Goal: Task Accomplishment & Management: Use online tool/utility

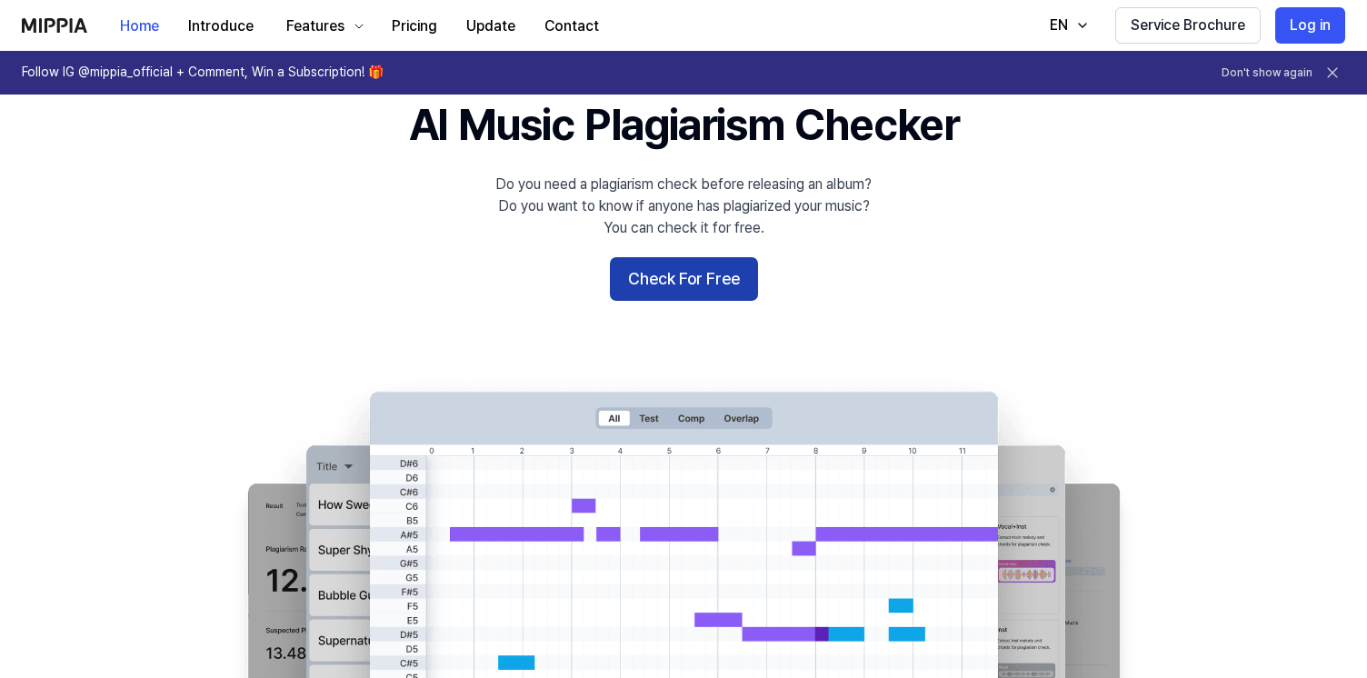
scroll to position [123, 0]
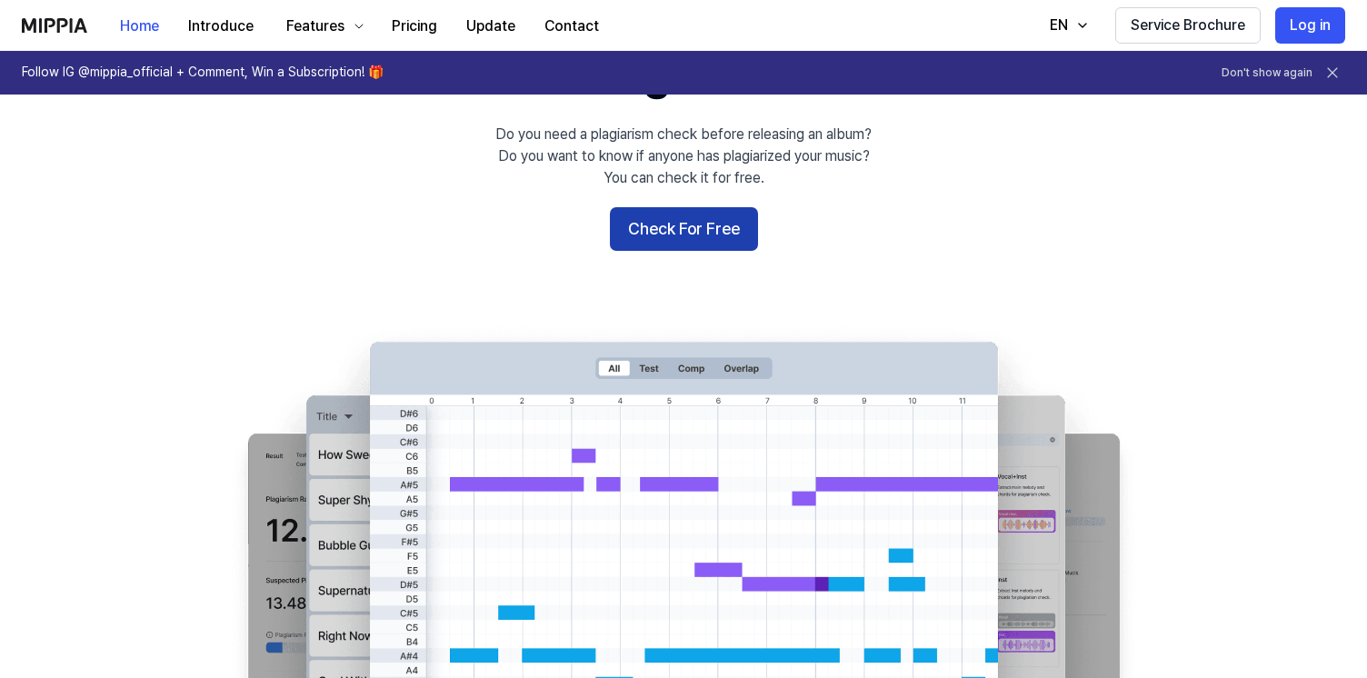
click at [712, 224] on button "Check For Free" at bounding box center [684, 229] width 148 height 44
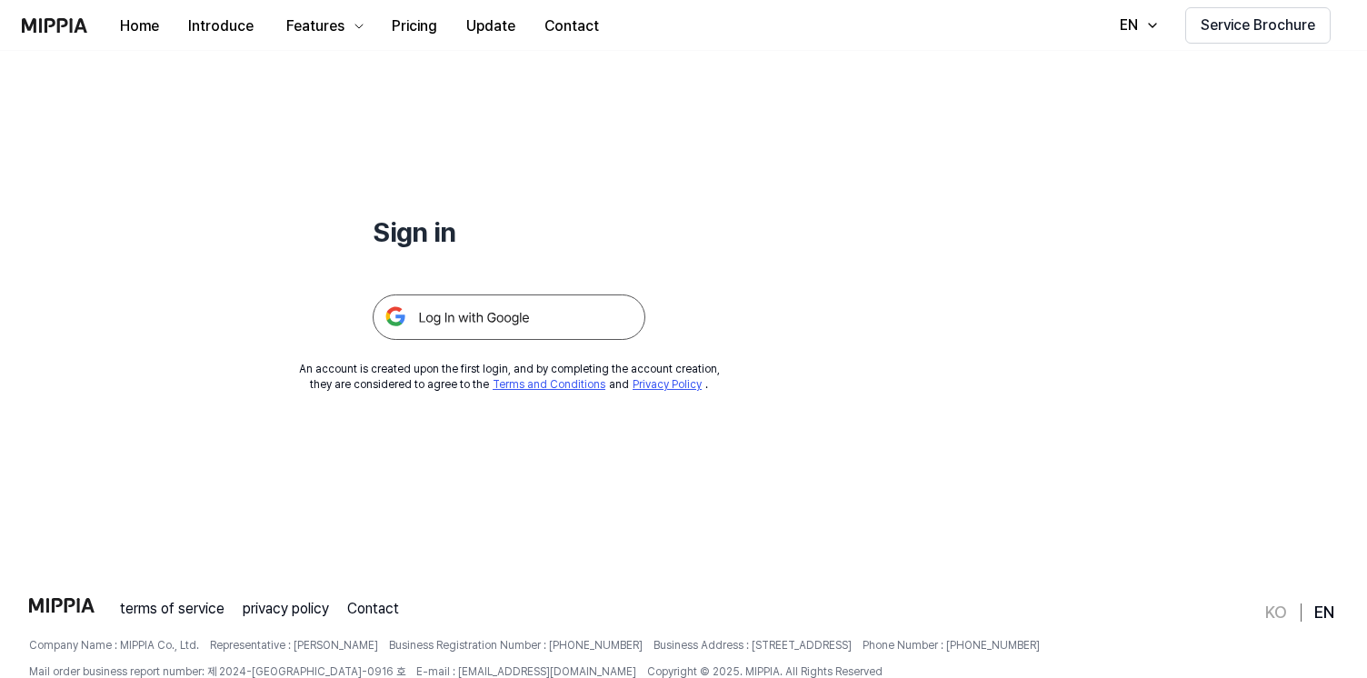
scroll to position [139, 0]
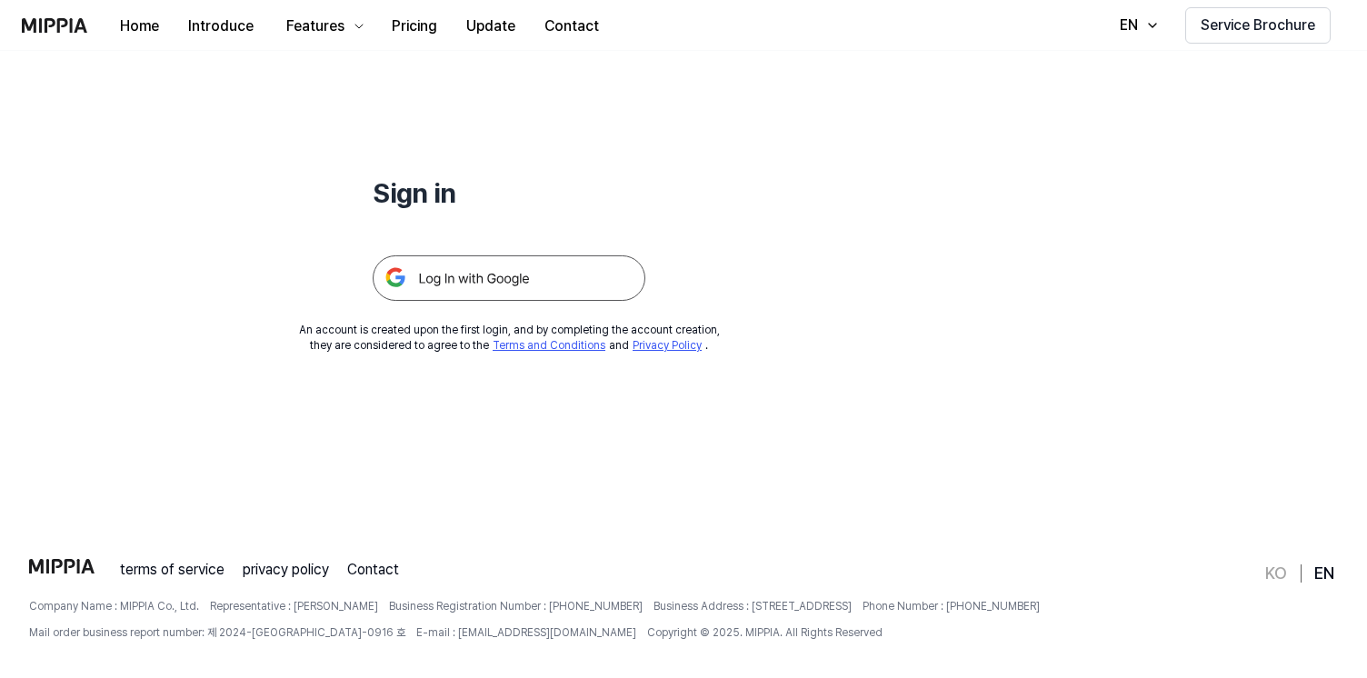
click at [564, 289] on img at bounding box center [509, 277] width 273 height 45
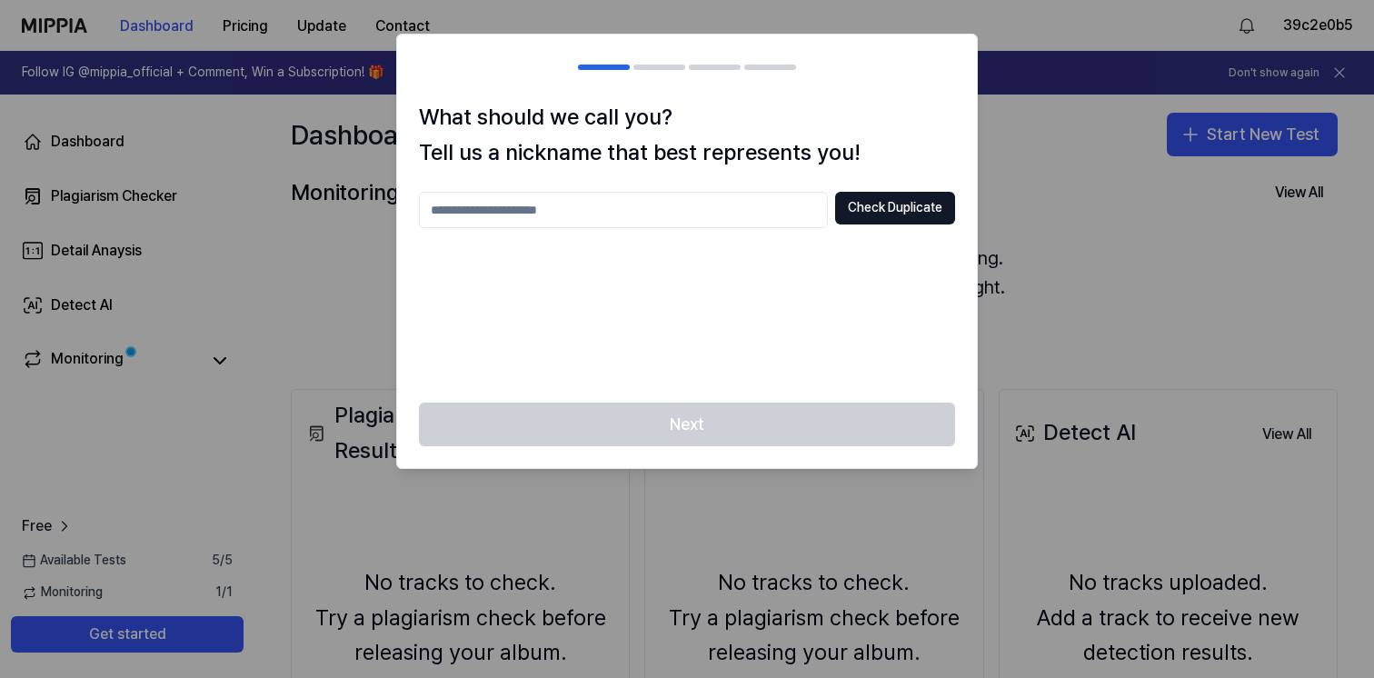
click at [712, 201] on input "text" at bounding box center [623, 210] width 409 height 36
type input "*******"
click at [889, 214] on button "Check Duplicate" at bounding box center [895, 208] width 120 height 33
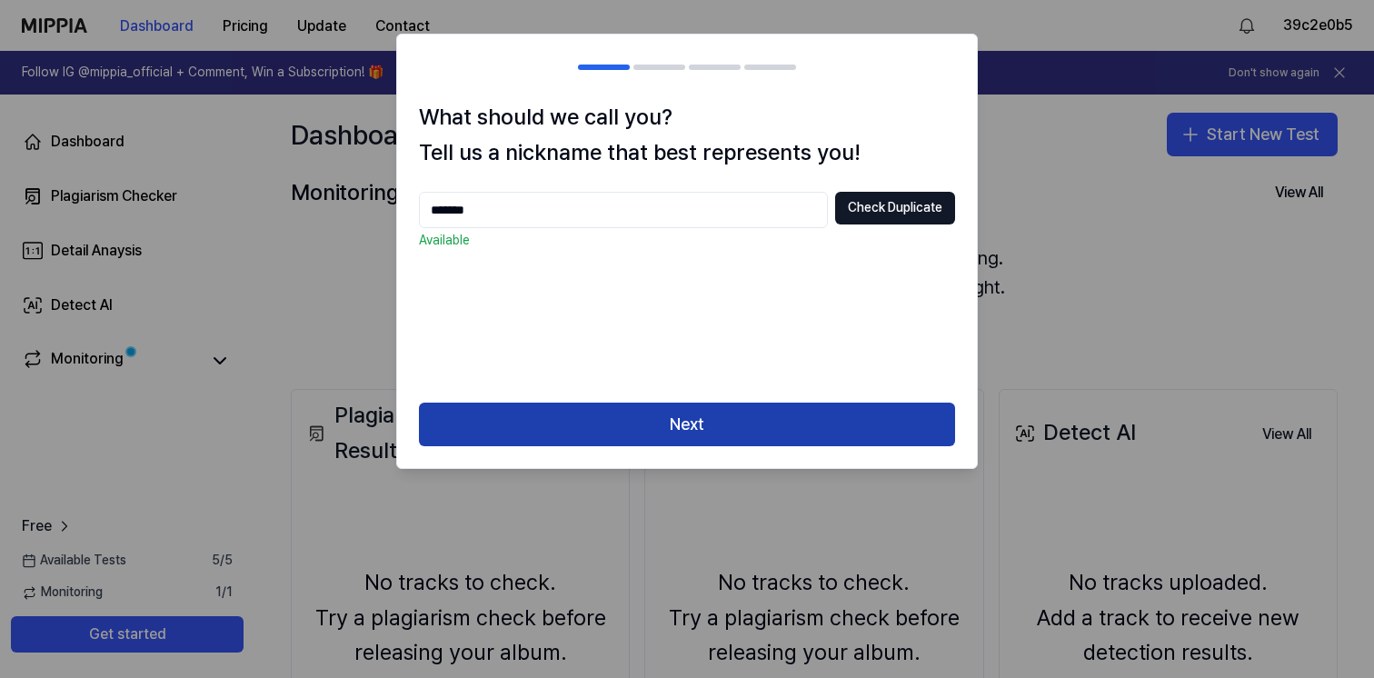
click at [643, 417] on button "Next" at bounding box center [687, 425] width 536 height 44
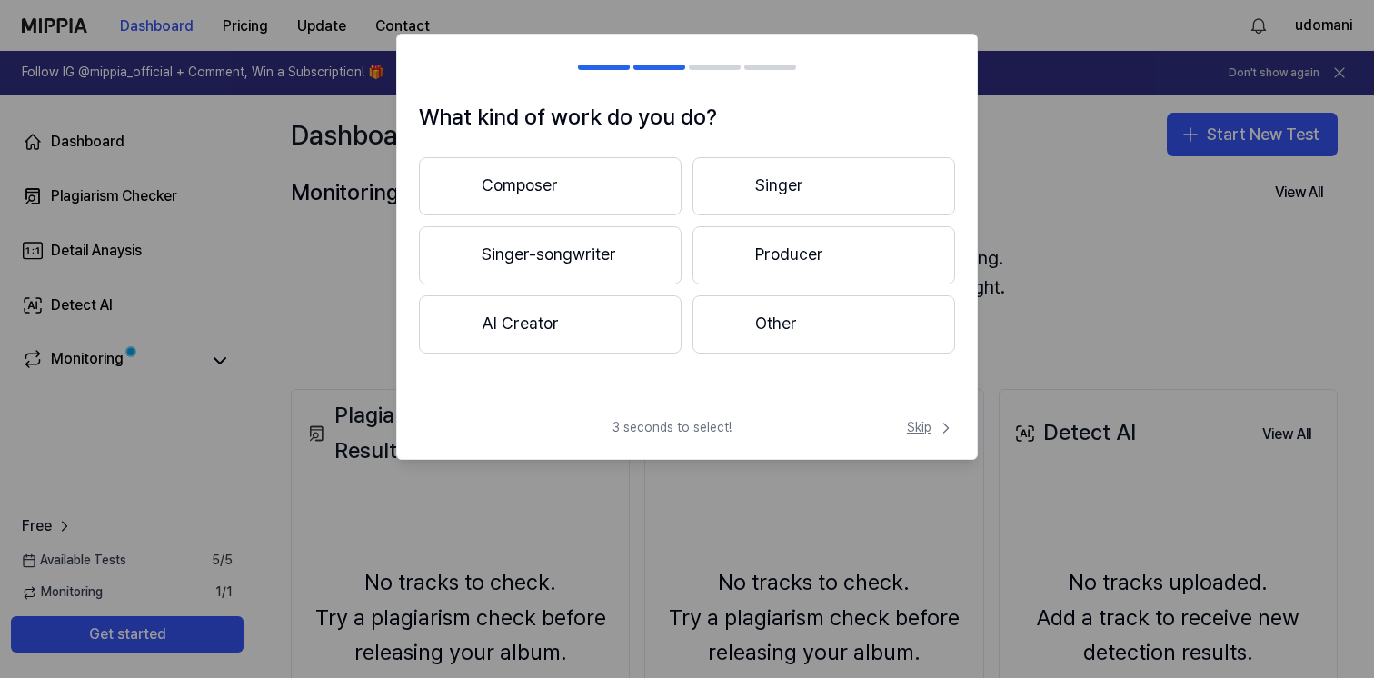
click at [903, 427] on button "Skip" at bounding box center [929, 428] width 52 height 18
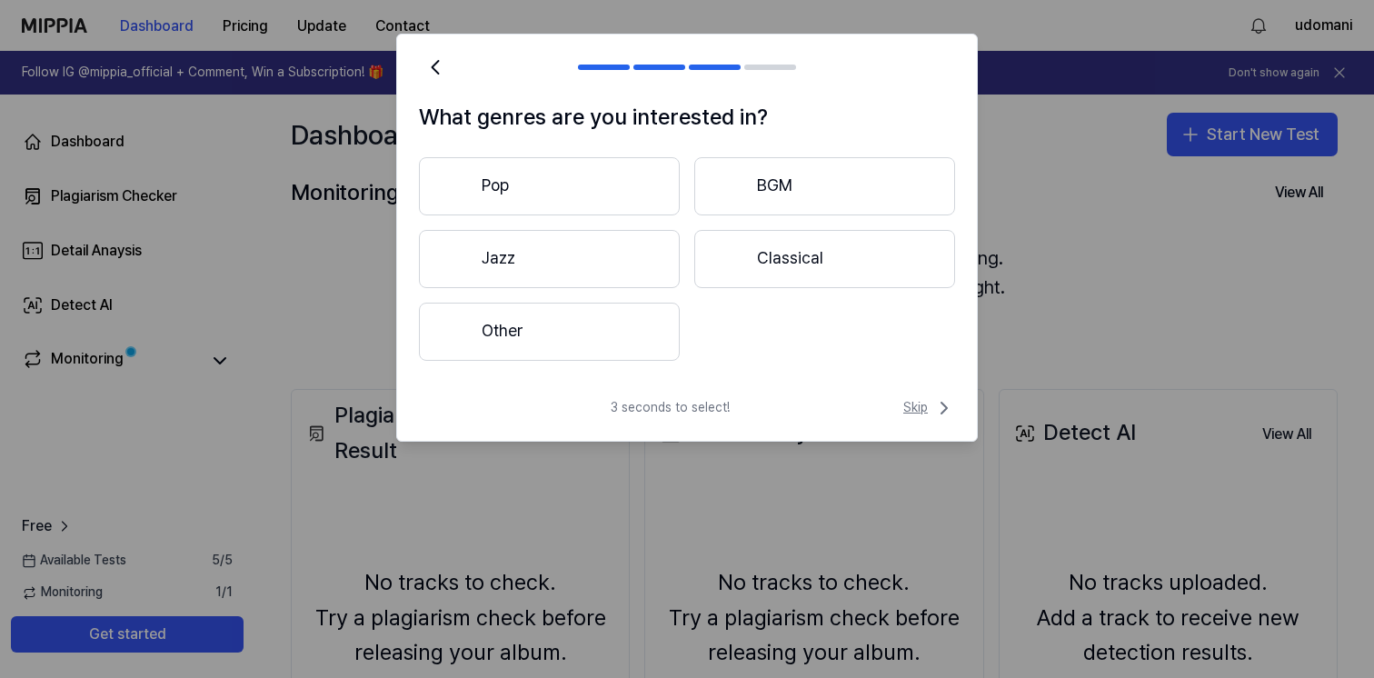
click at [926, 417] on span "Skip" at bounding box center [929, 408] width 52 height 22
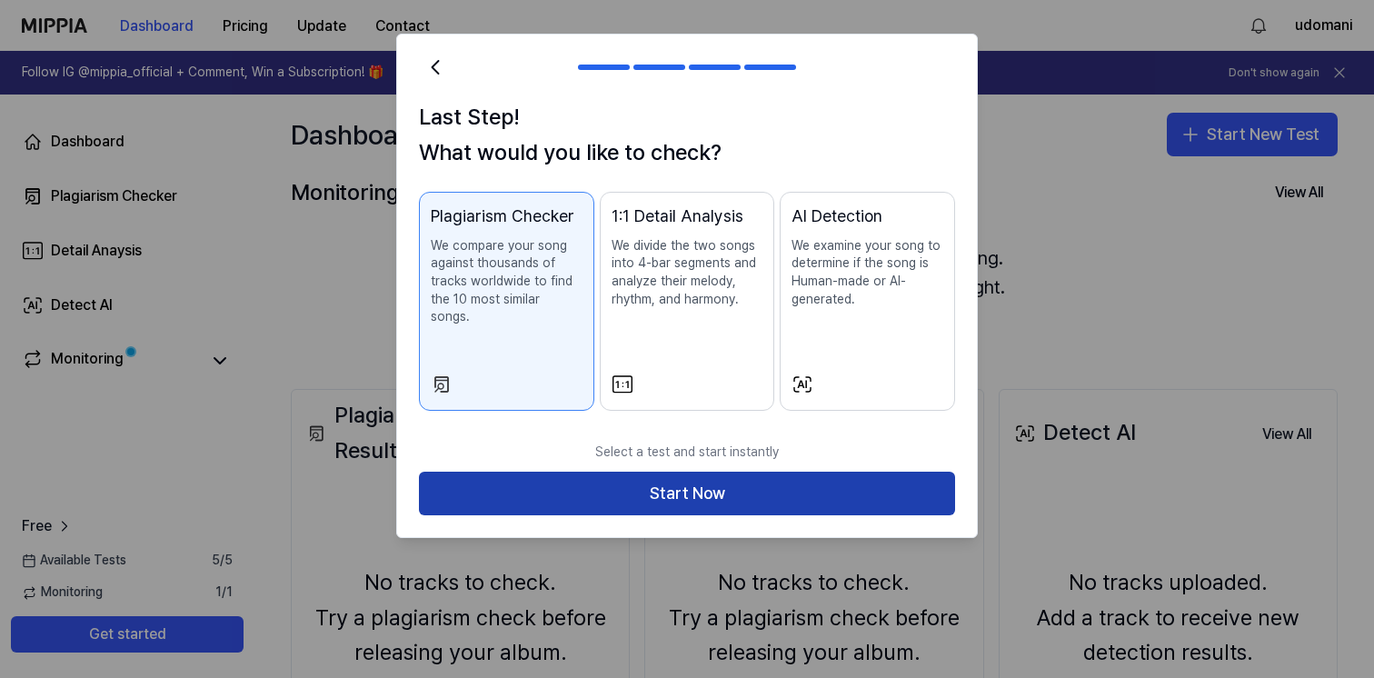
click at [864, 473] on button "Start Now" at bounding box center [687, 494] width 536 height 44
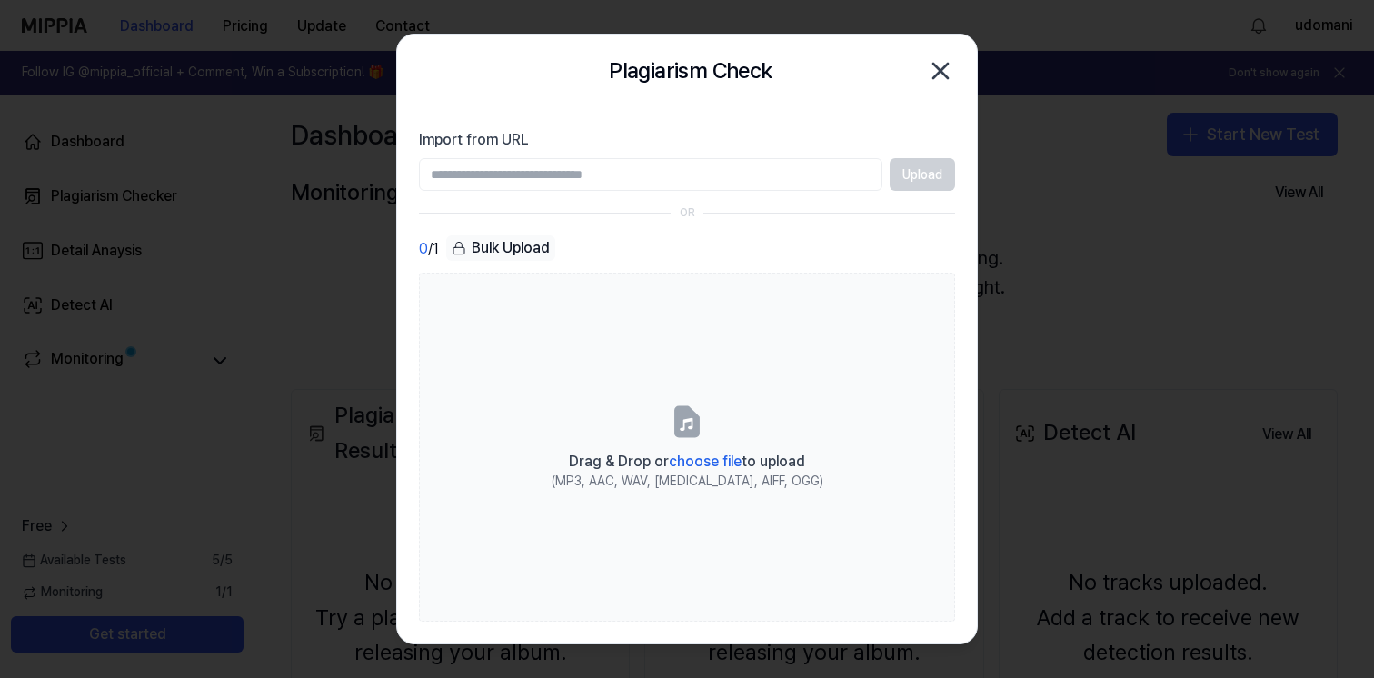
paste input "**********"
type input "**********"
click at [951, 177] on button "Upload" at bounding box center [922, 174] width 65 height 33
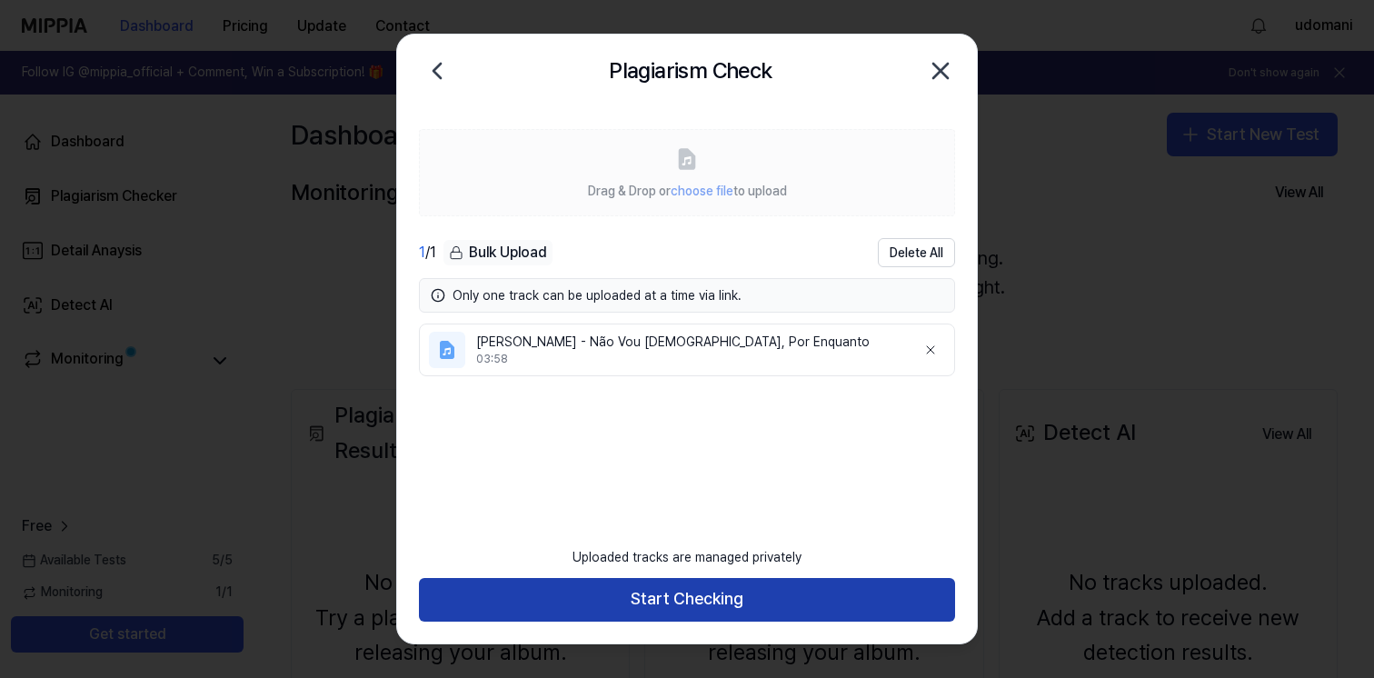
click at [790, 596] on button "Start Checking" at bounding box center [687, 600] width 536 height 44
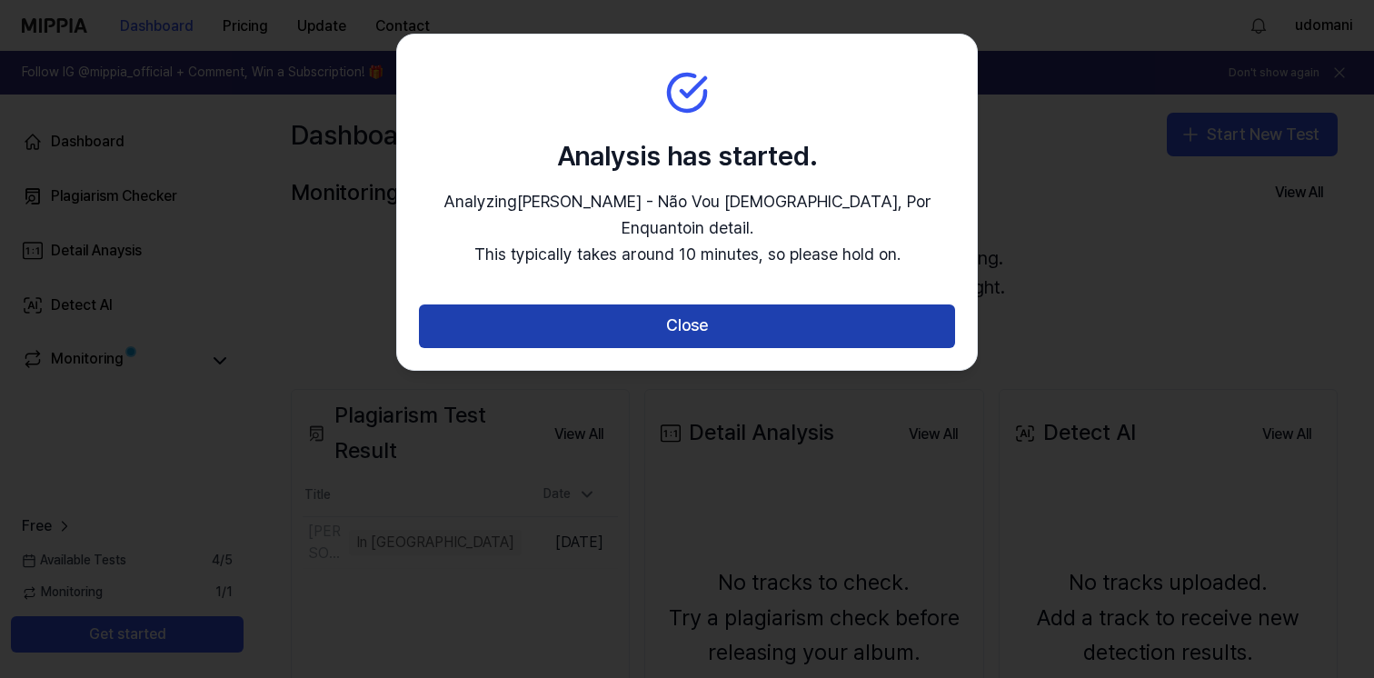
click at [713, 304] on button "Close" at bounding box center [687, 326] width 536 height 44
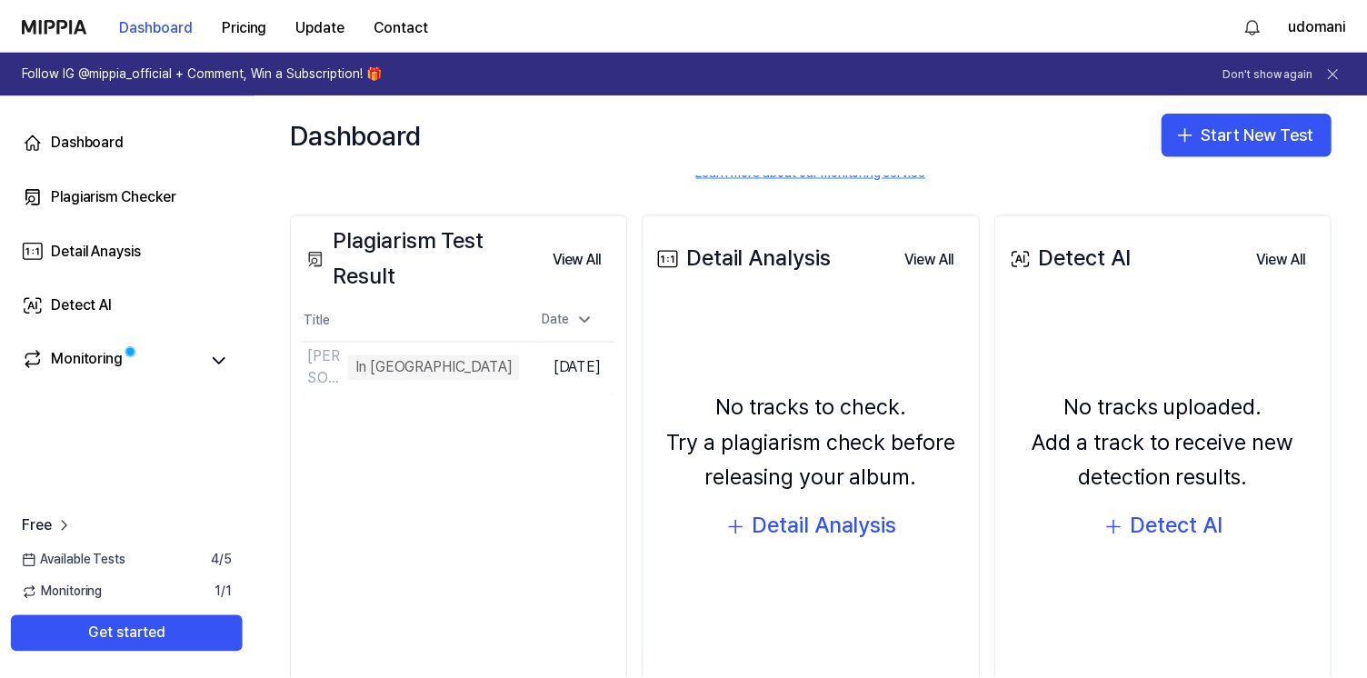
scroll to position [229, 0]
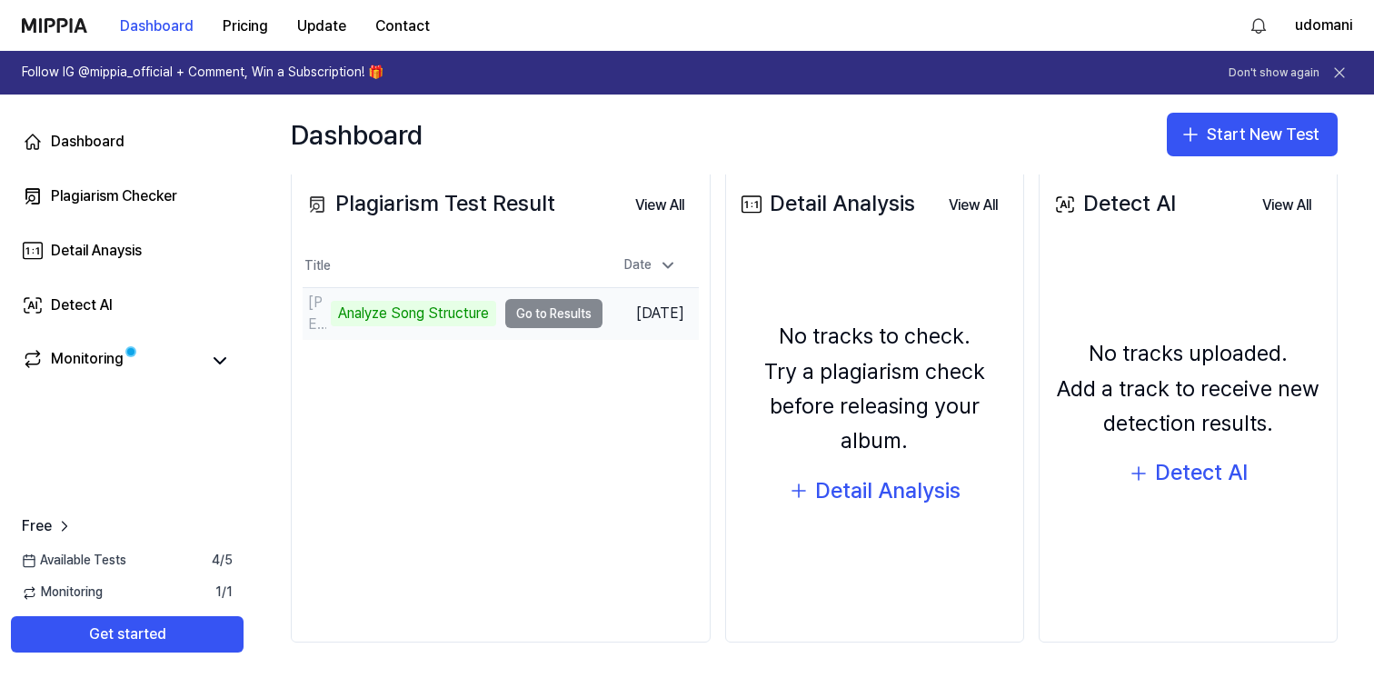
click at [547, 315] on td "Pélico - Não Vou Te Deixar, Por Enquanto Analyze Song Structure Go to Results" at bounding box center [453, 313] width 300 height 51
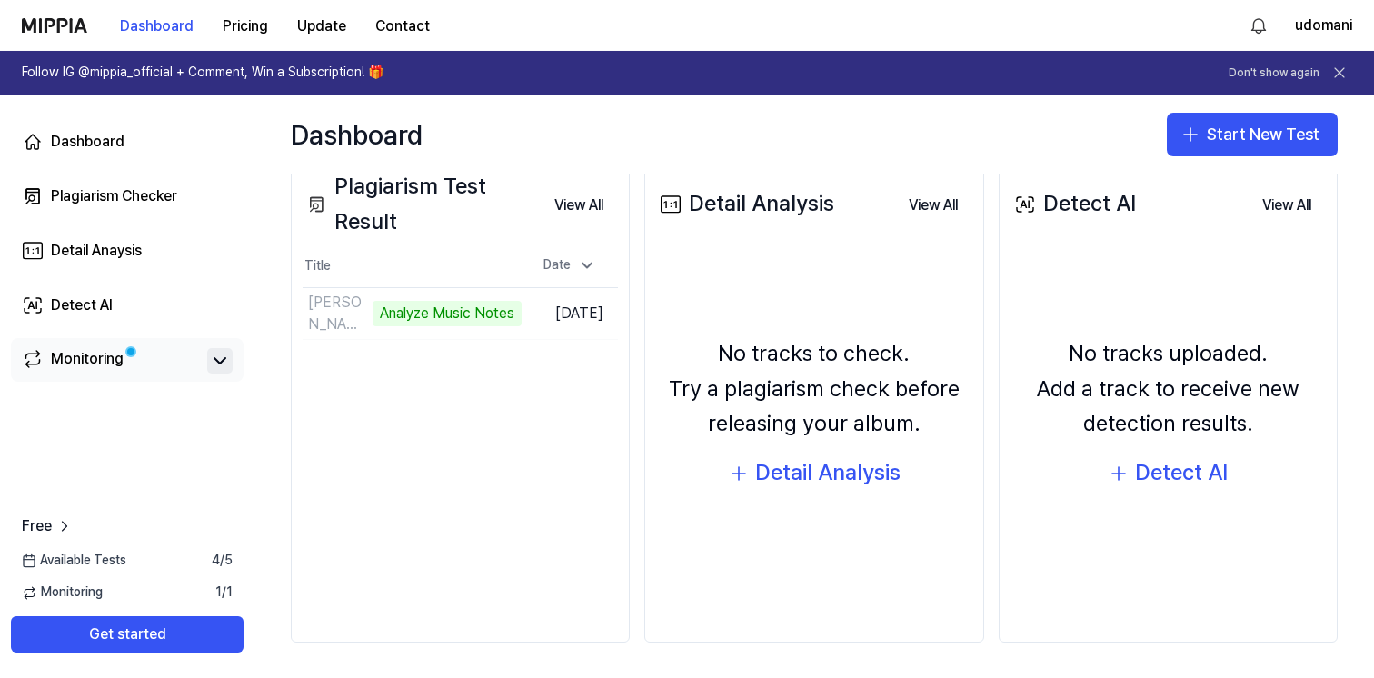
click at [211, 349] on button at bounding box center [219, 360] width 25 height 25
click at [218, 358] on icon at bounding box center [220, 361] width 22 height 22
click at [134, 370] on link "Monitoring" at bounding box center [111, 360] width 178 height 25
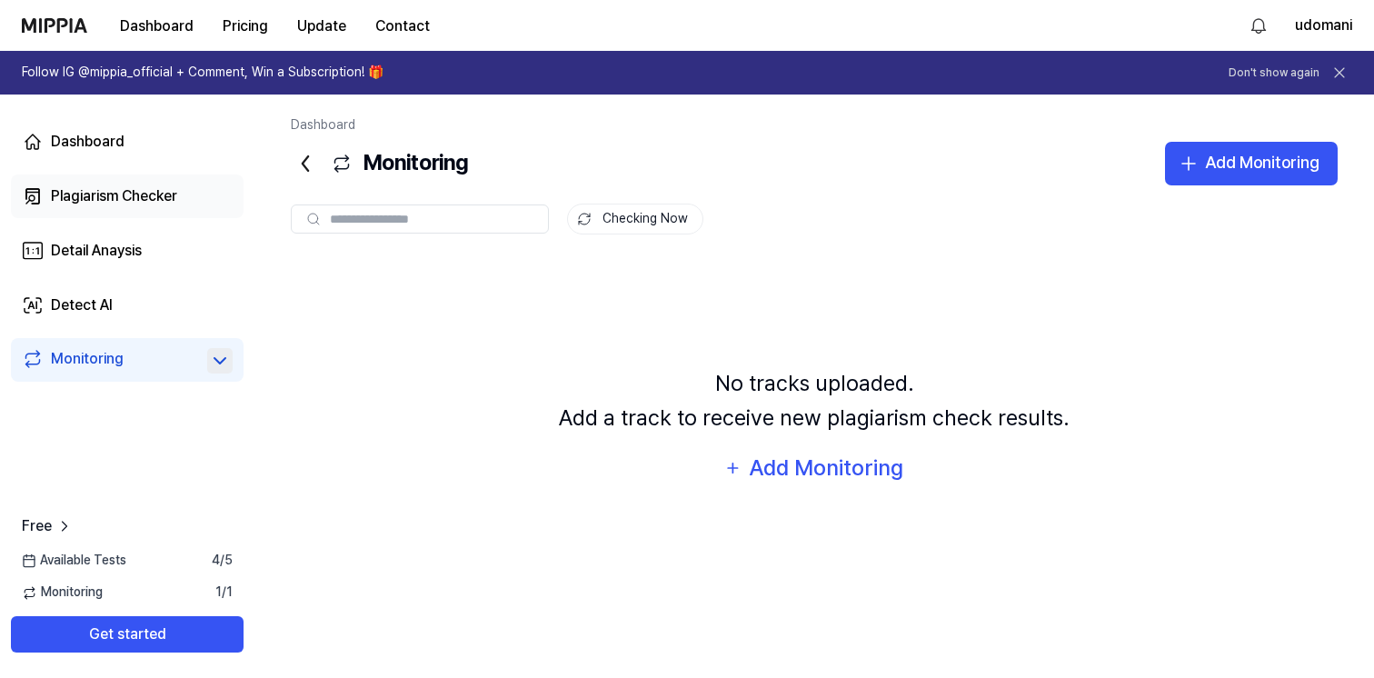
click at [155, 196] on div "Plagiarism Checker" at bounding box center [114, 196] width 126 height 22
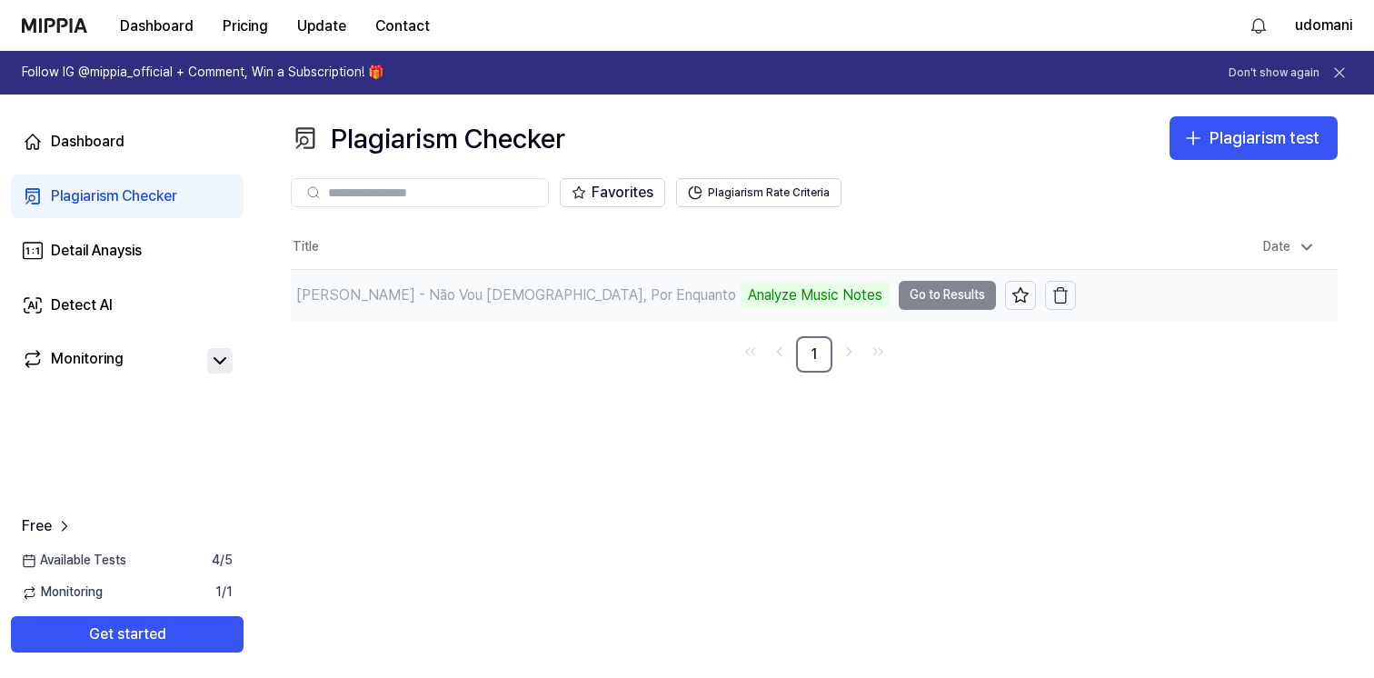
click at [981, 294] on td "Pélico - Não Vou Te Deixar, Por Enquanto Analyze Music Notes Go to Results" at bounding box center [683, 295] width 785 height 51
click at [954, 295] on td "Pélico - Não Vou Te Deixar, Por Enquanto Analyze Music Notes Go to Results" at bounding box center [683, 295] width 785 height 51
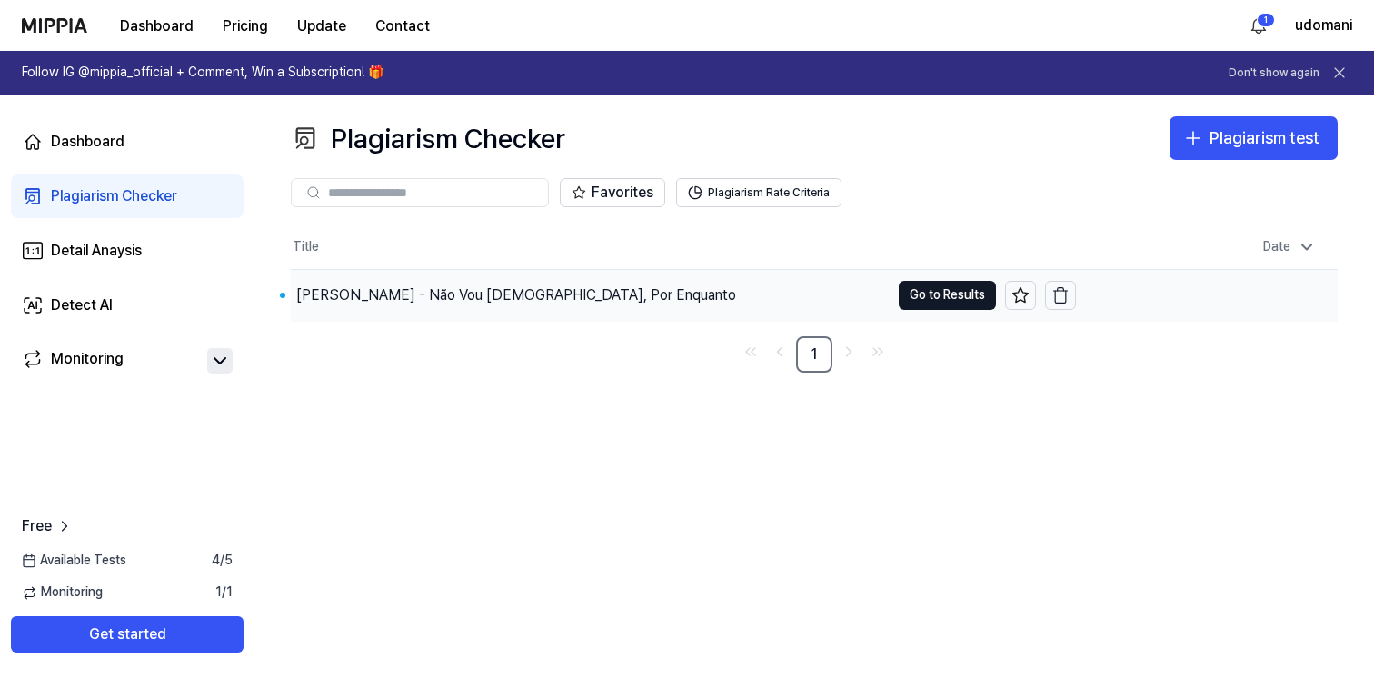
click at [369, 300] on div "Pélico - Não Vou Te Deixar, Por Enquanto" at bounding box center [516, 295] width 440 height 22
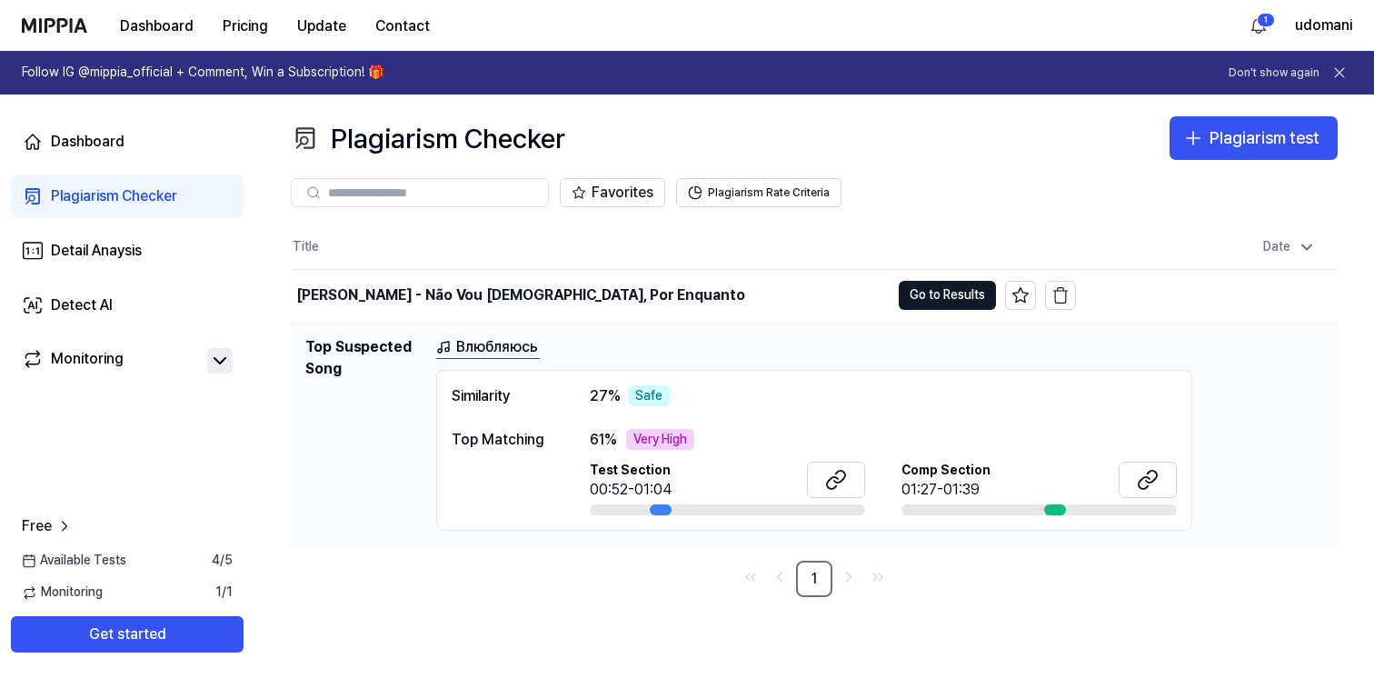
click at [1039, 482] on div "Comp Section 01:27-01:39" at bounding box center [1038, 482] width 275 height 40
click at [648, 444] on div "Very High" at bounding box center [660, 440] width 68 height 22
click at [842, 484] on icon at bounding box center [836, 480] width 22 height 22
click at [1160, 479] on button at bounding box center [1148, 480] width 58 height 36
click at [932, 300] on button "Go to Results" at bounding box center [947, 295] width 97 height 29
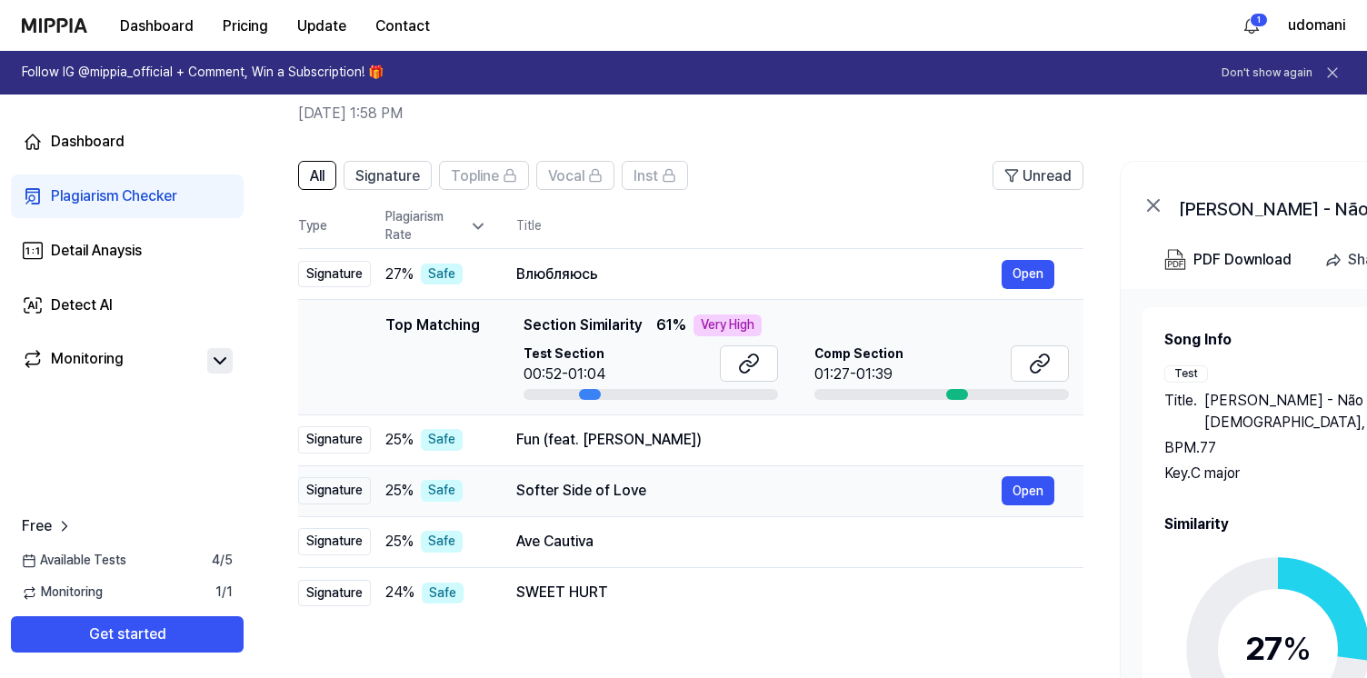
scroll to position [91, 0]
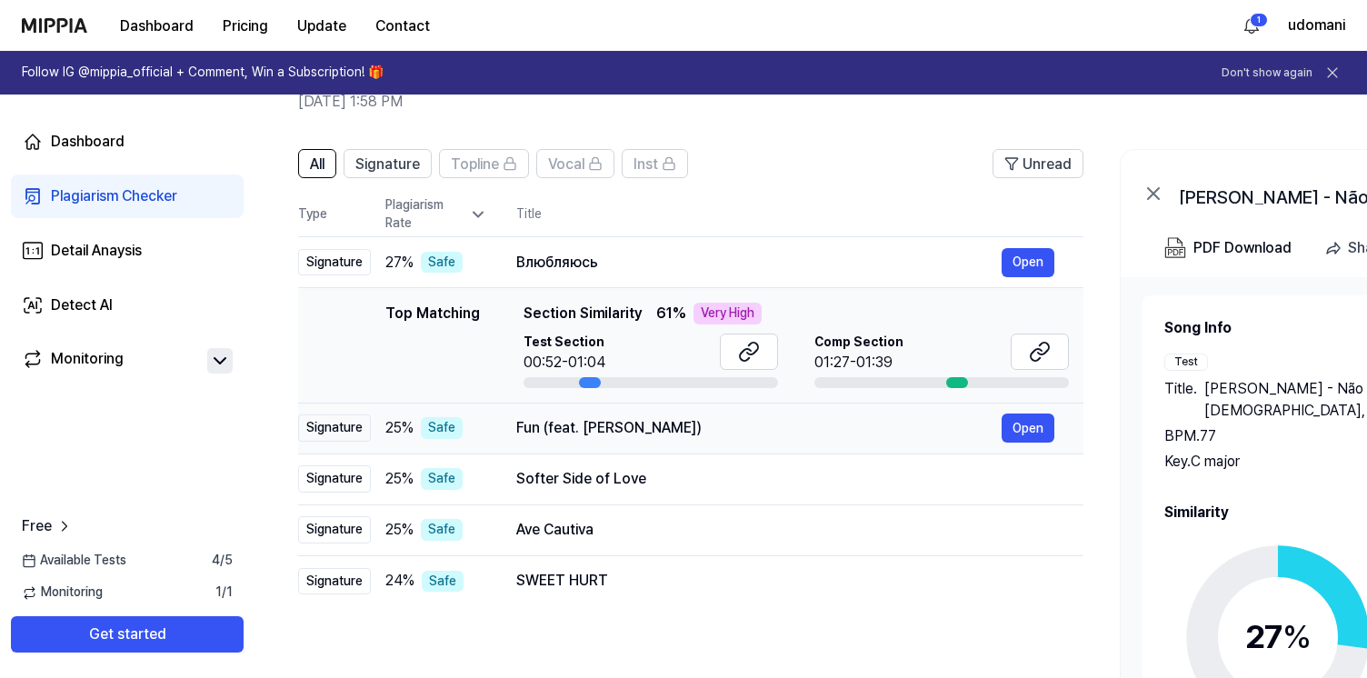
click at [902, 413] on td "Fun (feat. Tove Lo) Open" at bounding box center [785, 428] width 596 height 51
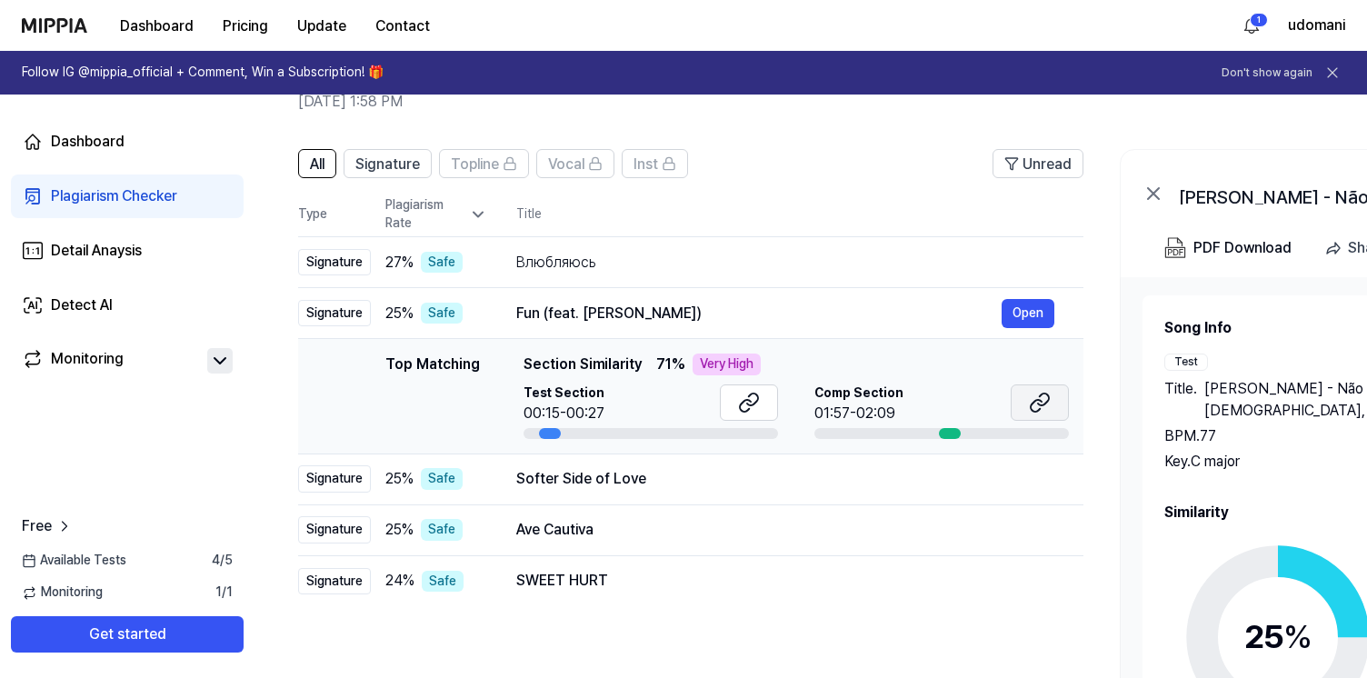
click at [1051, 402] on button at bounding box center [1040, 402] width 58 height 36
click at [1040, 478] on button "Open" at bounding box center [1027, 478] width 53 height 29
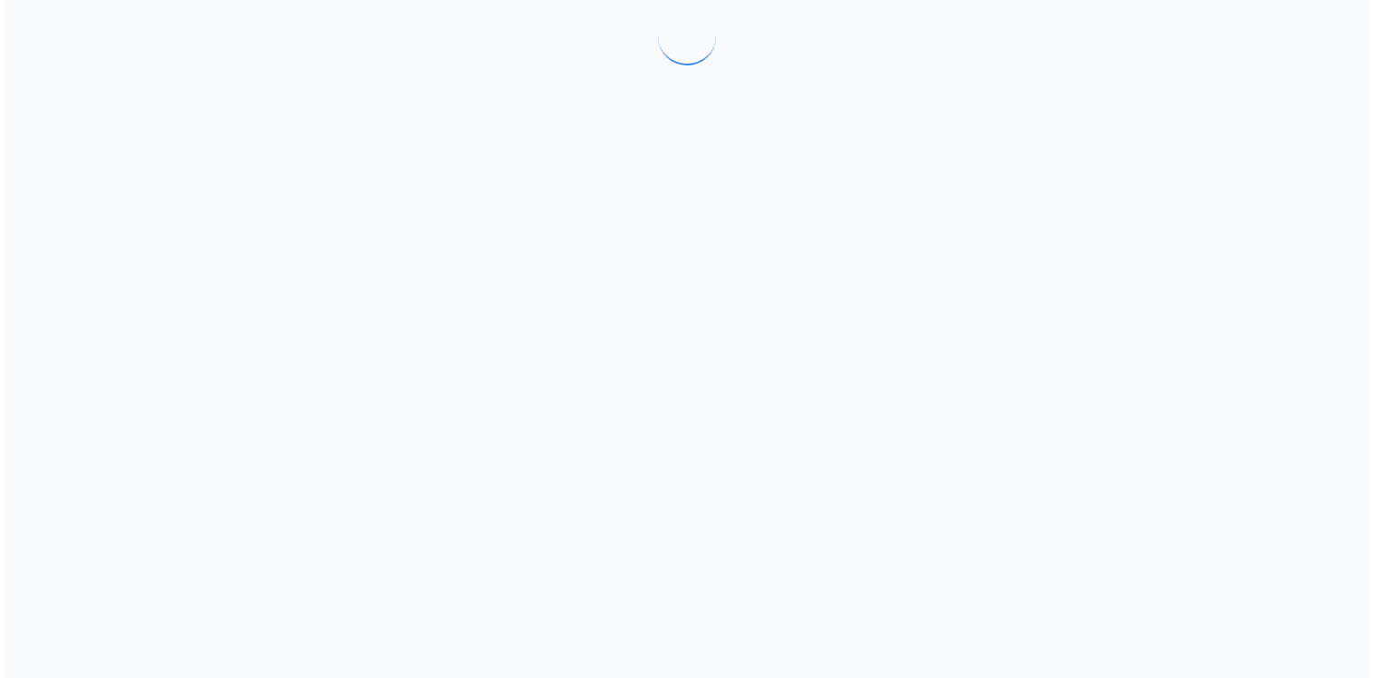
scroll to position [0, 0]
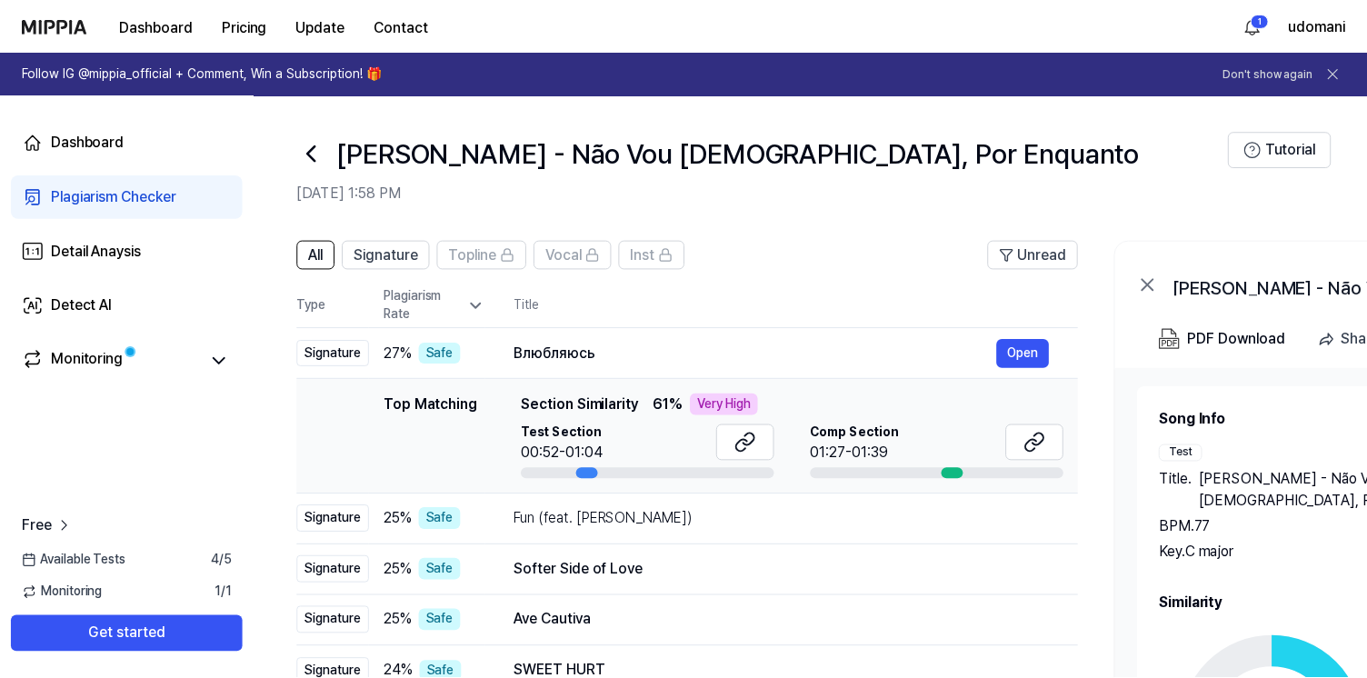
scroll to position [91, 0]
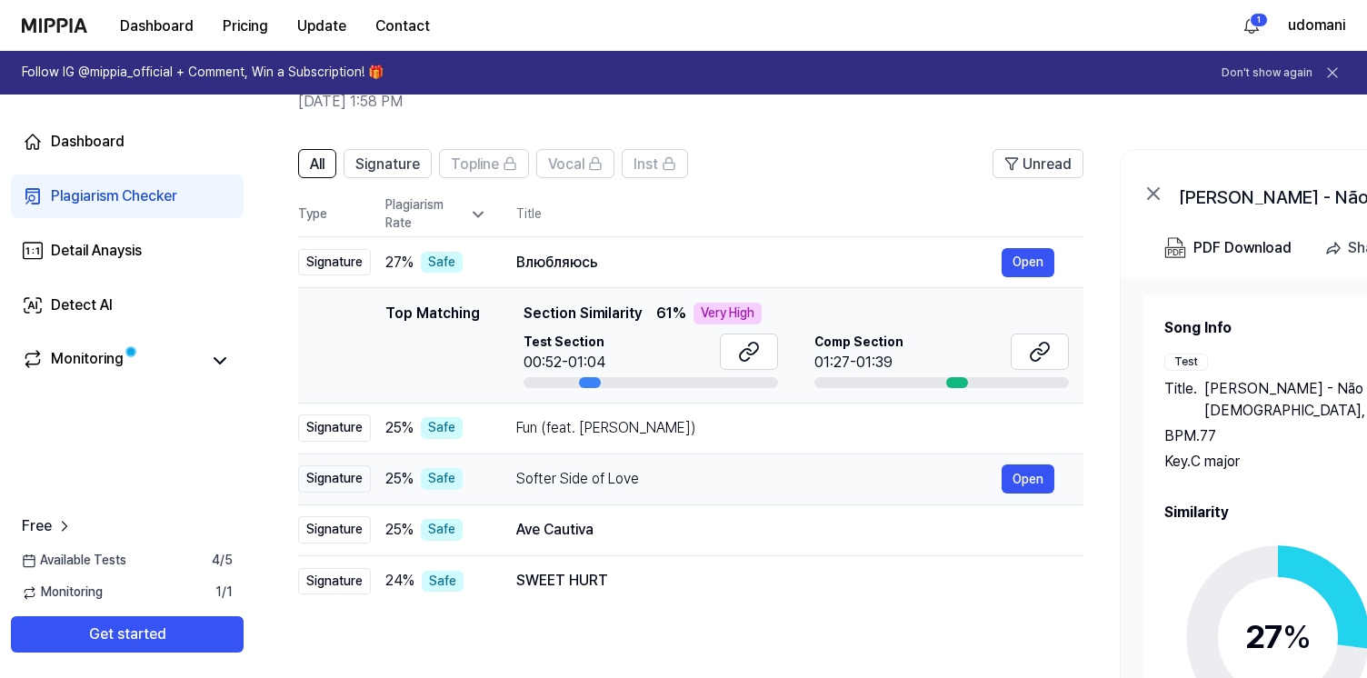
click at [813, 481] on div "Softer Side of Love" at bounding box center [758, 479] width 485 height 22
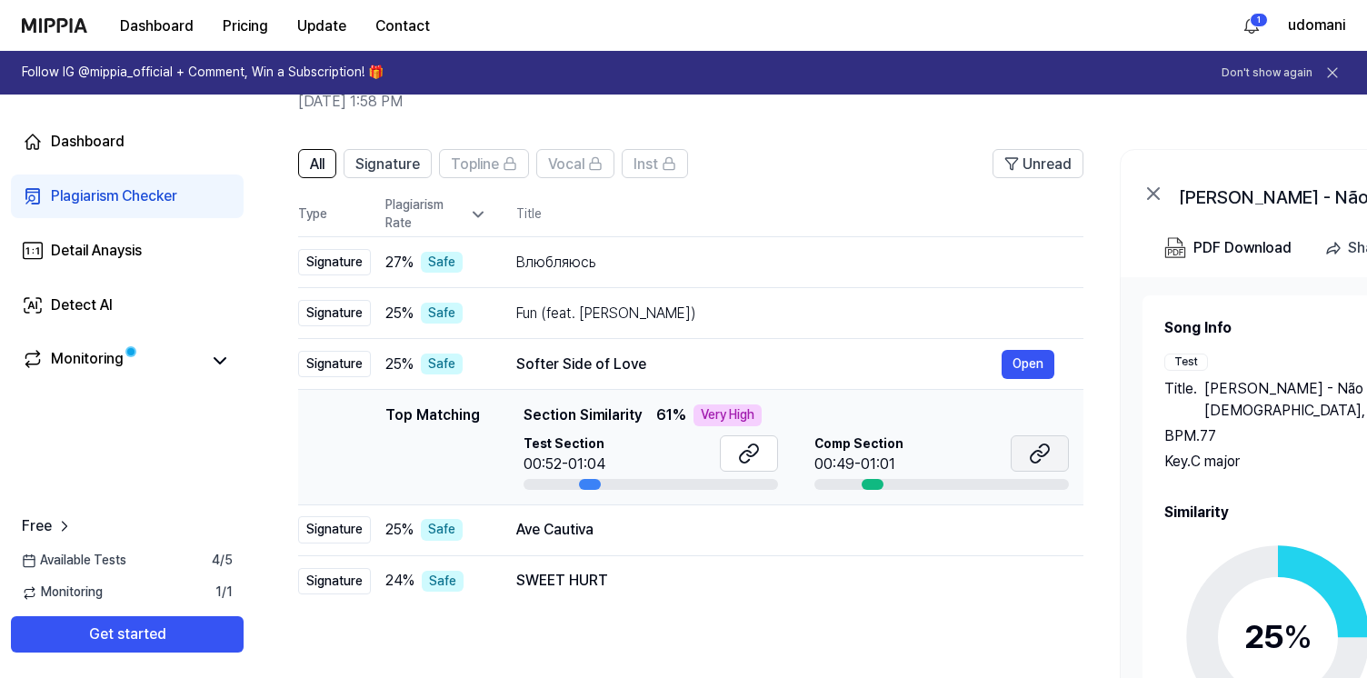
click at [1041, 453] on icon at bounding box center [1040, 454] width 22 height 22
click at [929, 533] on div "Ave Cautiva" at bounding box center [758, 530] width 485 height 22
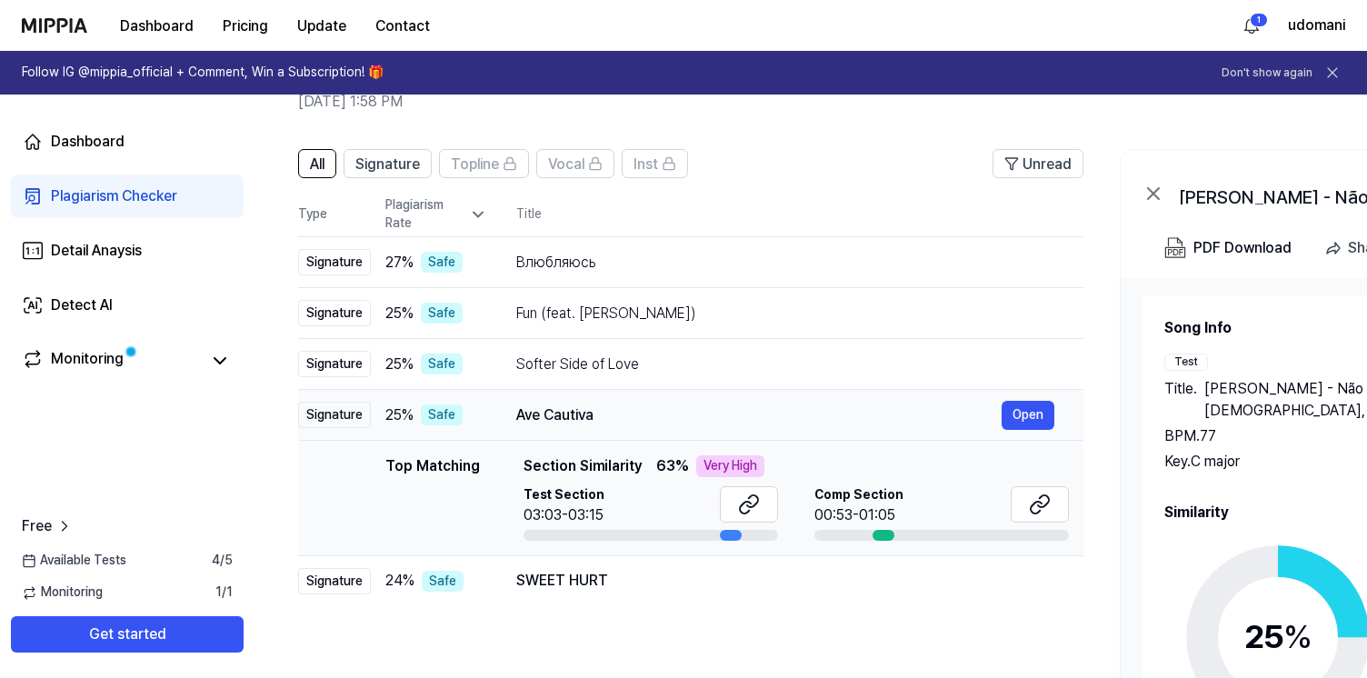
scroll to position [0, 1]
click at [947, 418] on div "Ave Cautiva" at bounding box center [757, 415] width 485 height 22
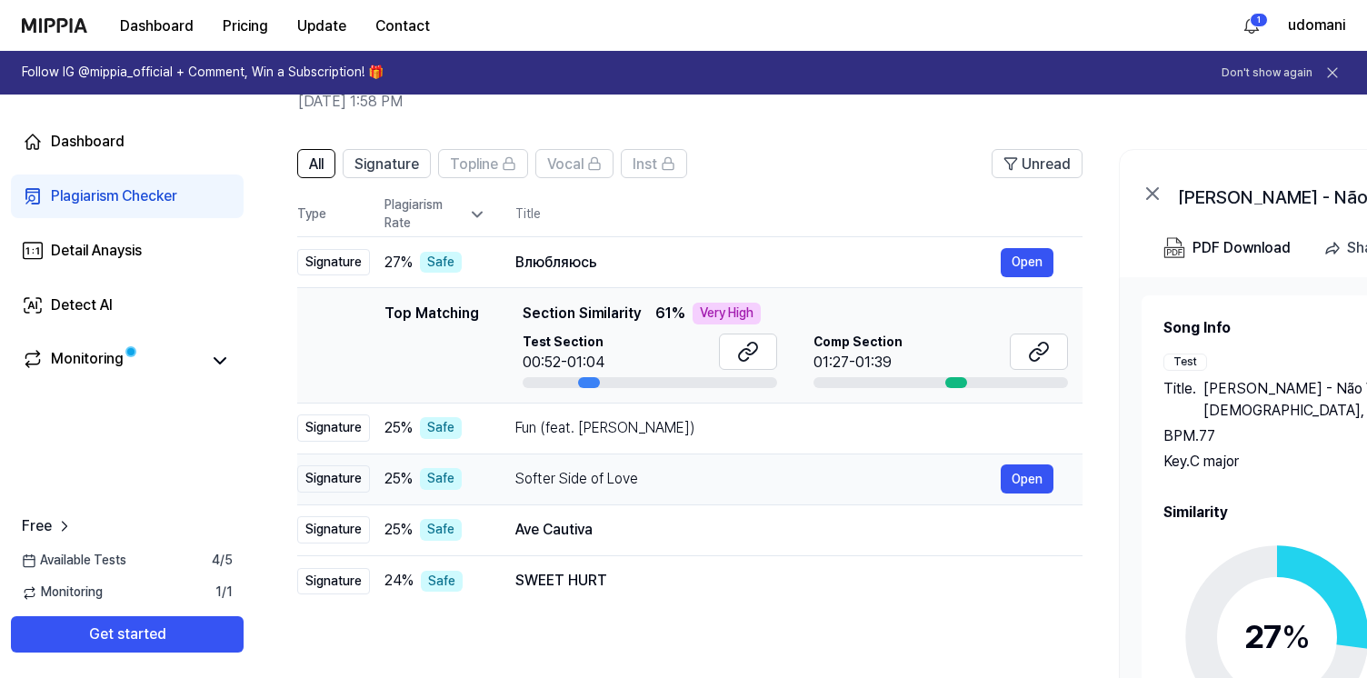
click at [870, 473] on div "Softer Side of Love" at bounding box center [757, 479] width 485 height 22
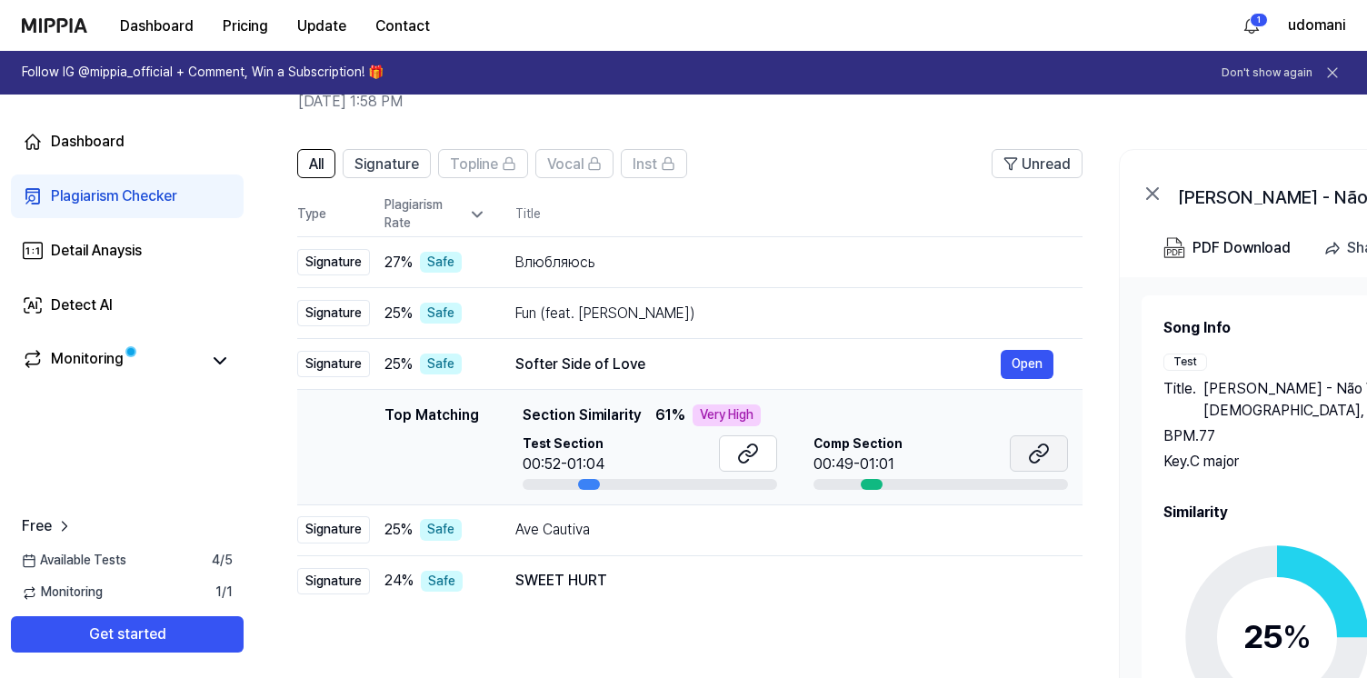
click at [1049, 452] on icon at bounding box center [1039, 454] width 22 height 22
click at [860, 543] on div "Ave Cautiva Open" at bounding box center [784, 529] width 538 height 29
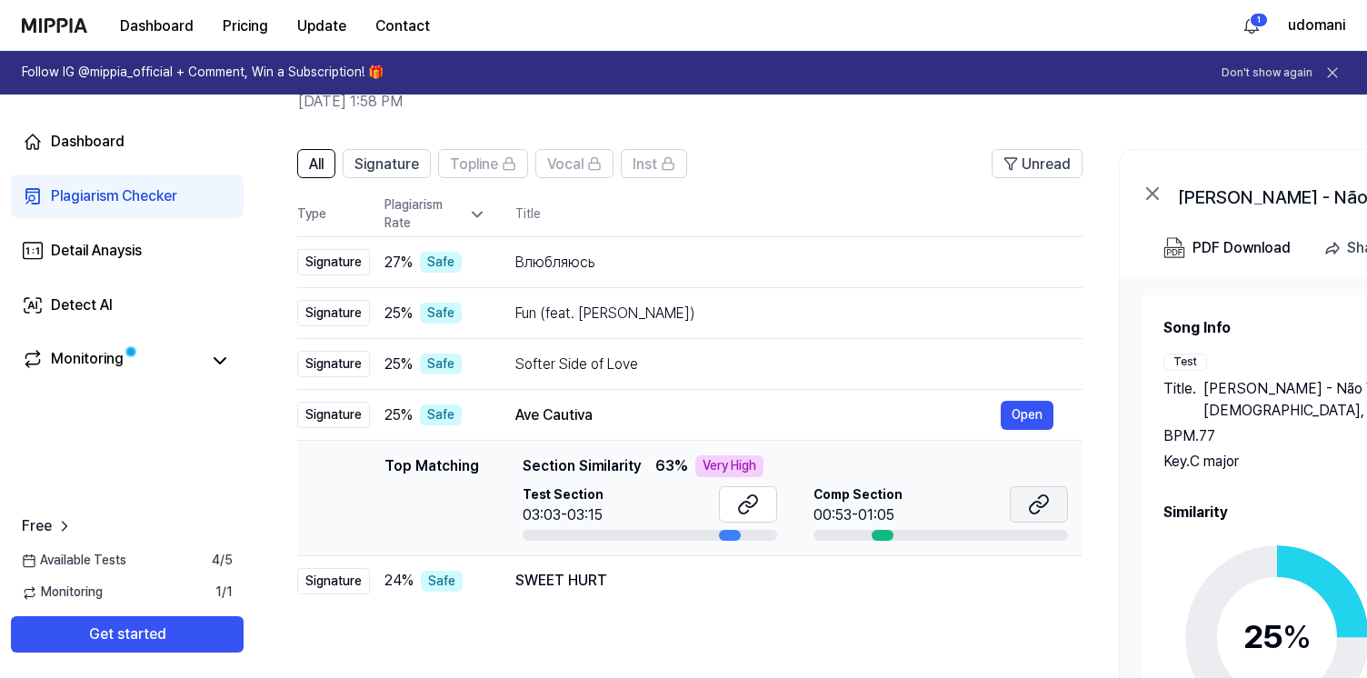
click at [1028, 505] on icon at bounding box center [1039, 504] width 22 height 22
click at [634, 571] on div "SWEET HURT" at bounding box center [757, 581] width 485 height 22
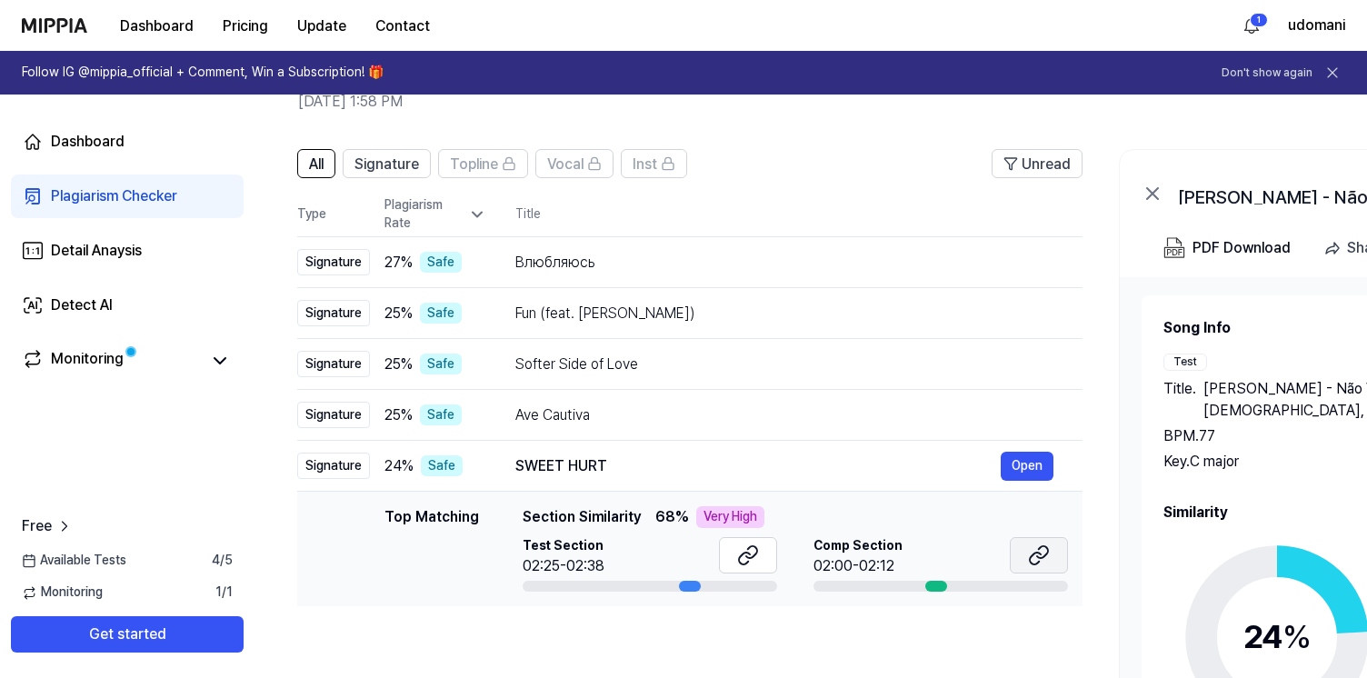
click at [1041, 563] on icon at bounding box center [1039, 555] width 22 height 22
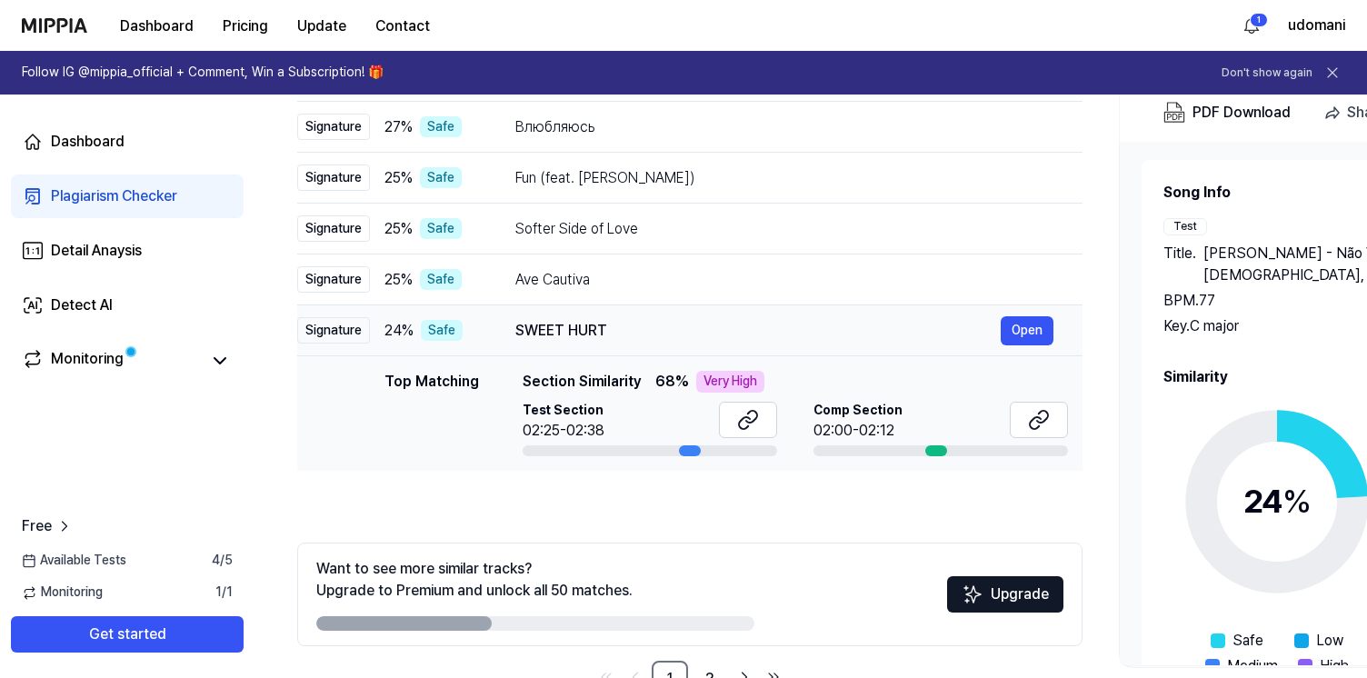
scroll to position [282, 0]
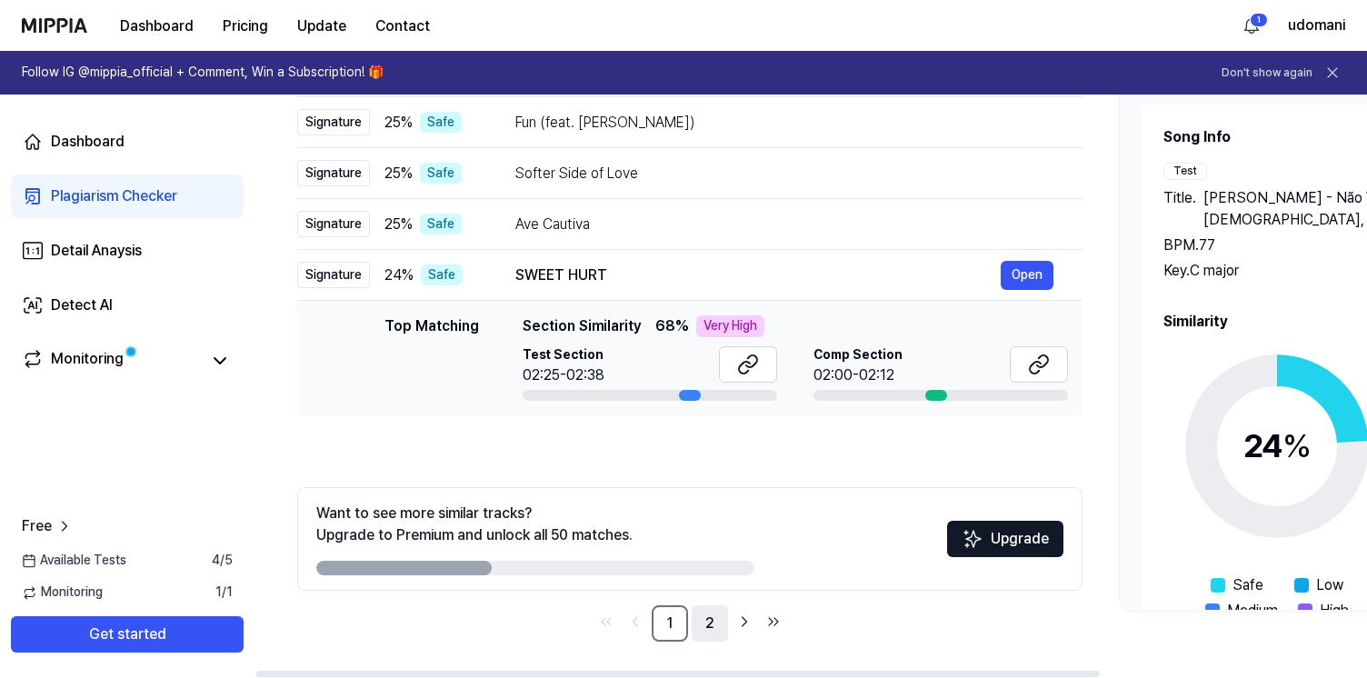
click at [705, 626] on link "2" at bounding box center [710, 623] width 36 height 36
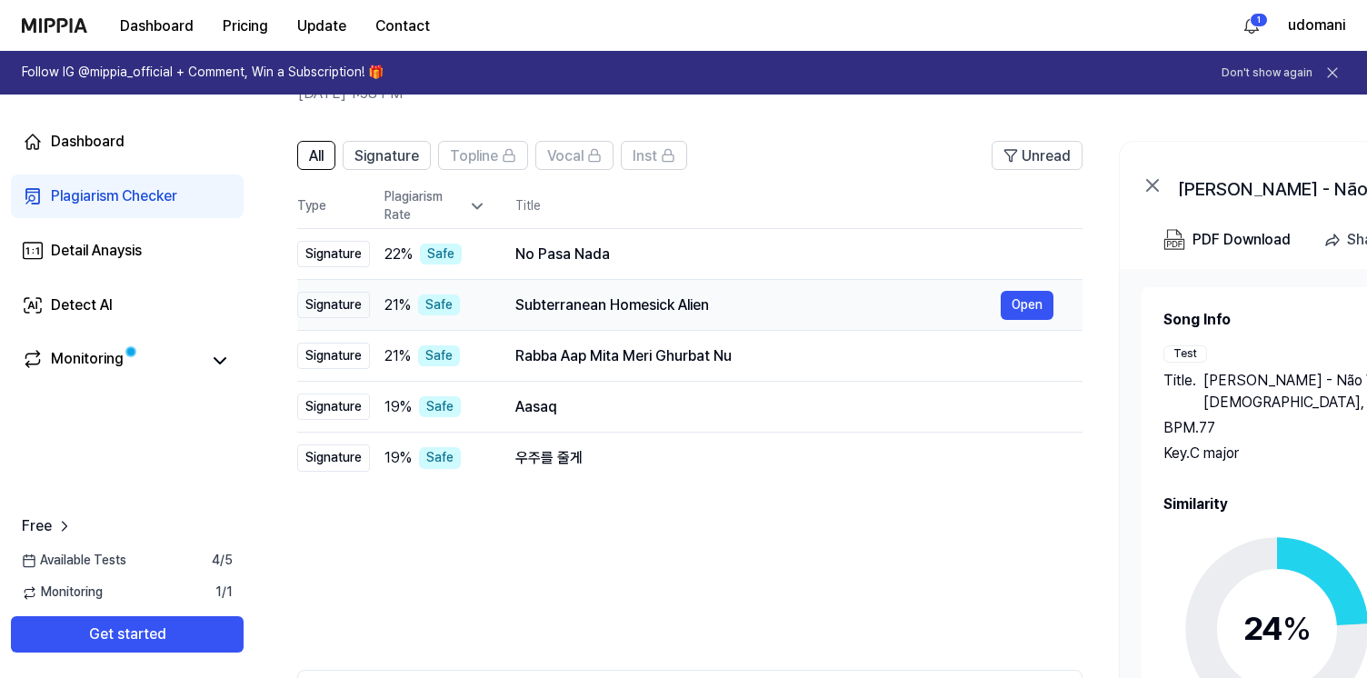
scroll to position [68, 0]
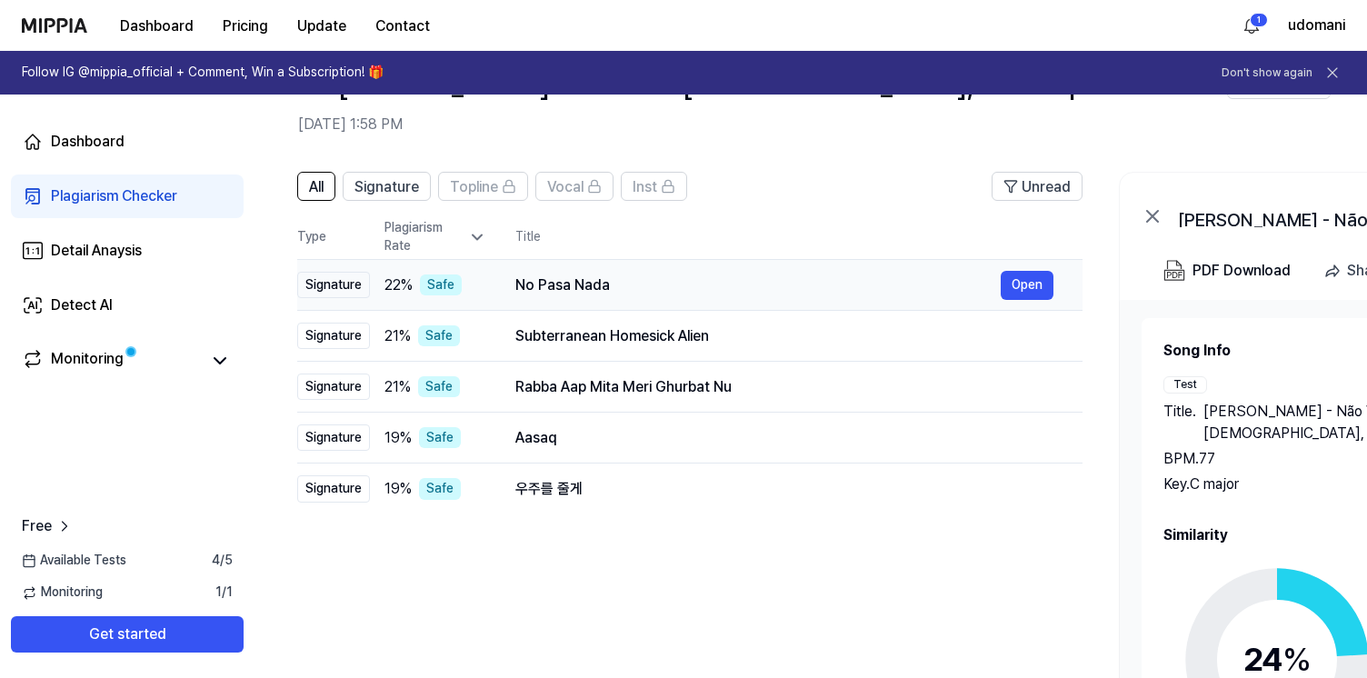
click at [809, 264] on td "No Pasa Nada Open" at bounding box center [784, 285] width 596 height 51
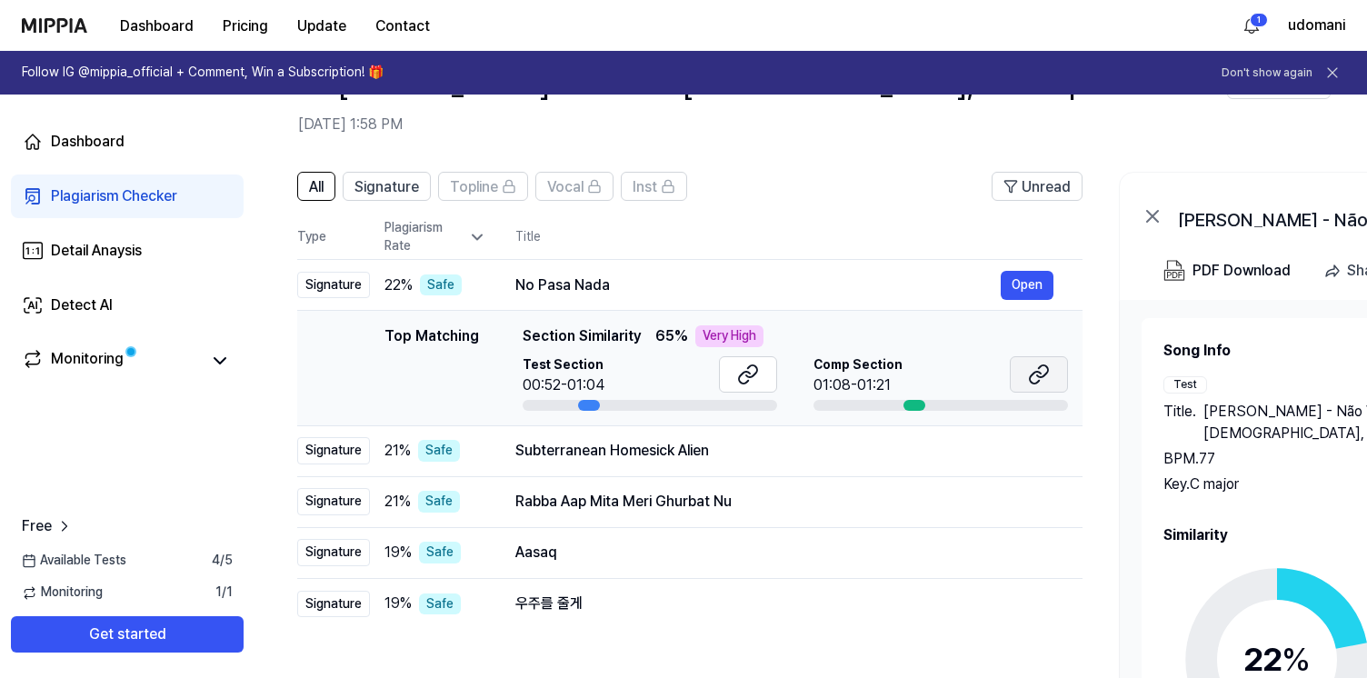
click at [1041, 377] on icon at bounding box center [1042, 371] width 11 height 12
click at [1026, 377] on button at bounding box center [1039, 374] width 58 height 36
click at [741, 461] on div "Subterranean Homesick Alien" at bounding box center [757, 451] width 485 height 22
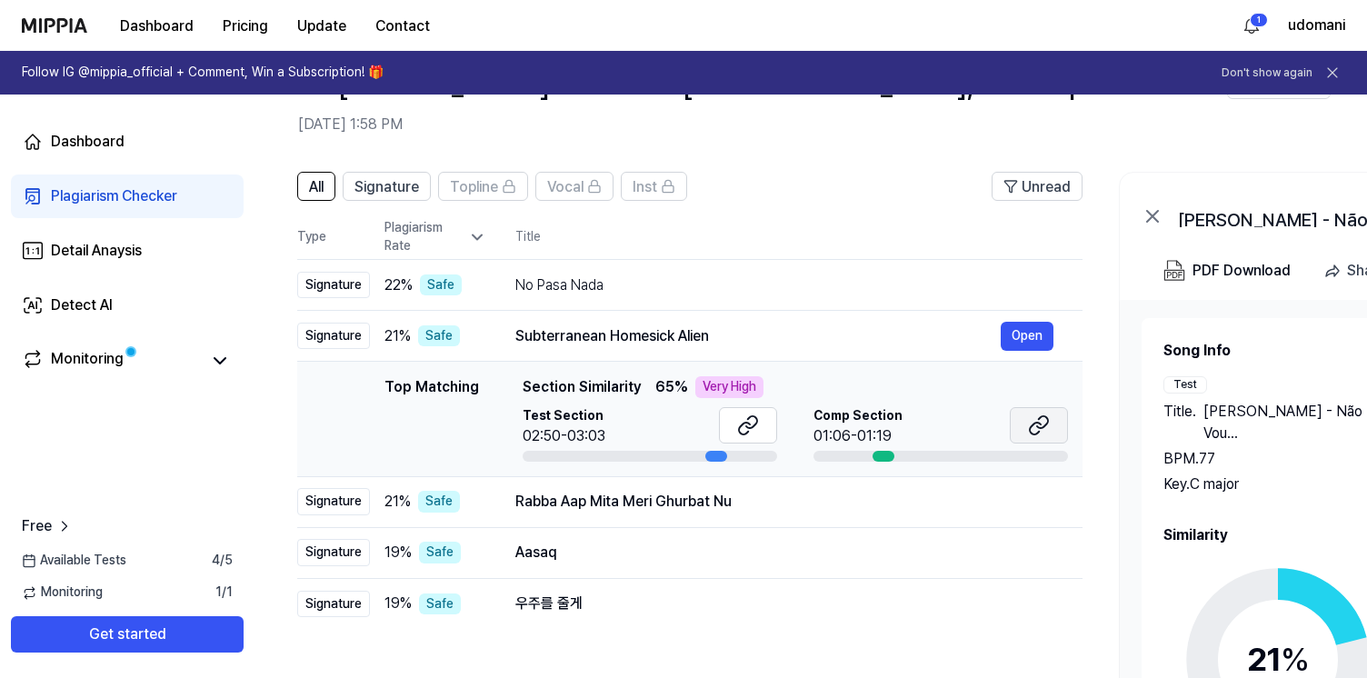
click at [1036, 419] on icon at bounding box center [1039, 425] width 22 height 22
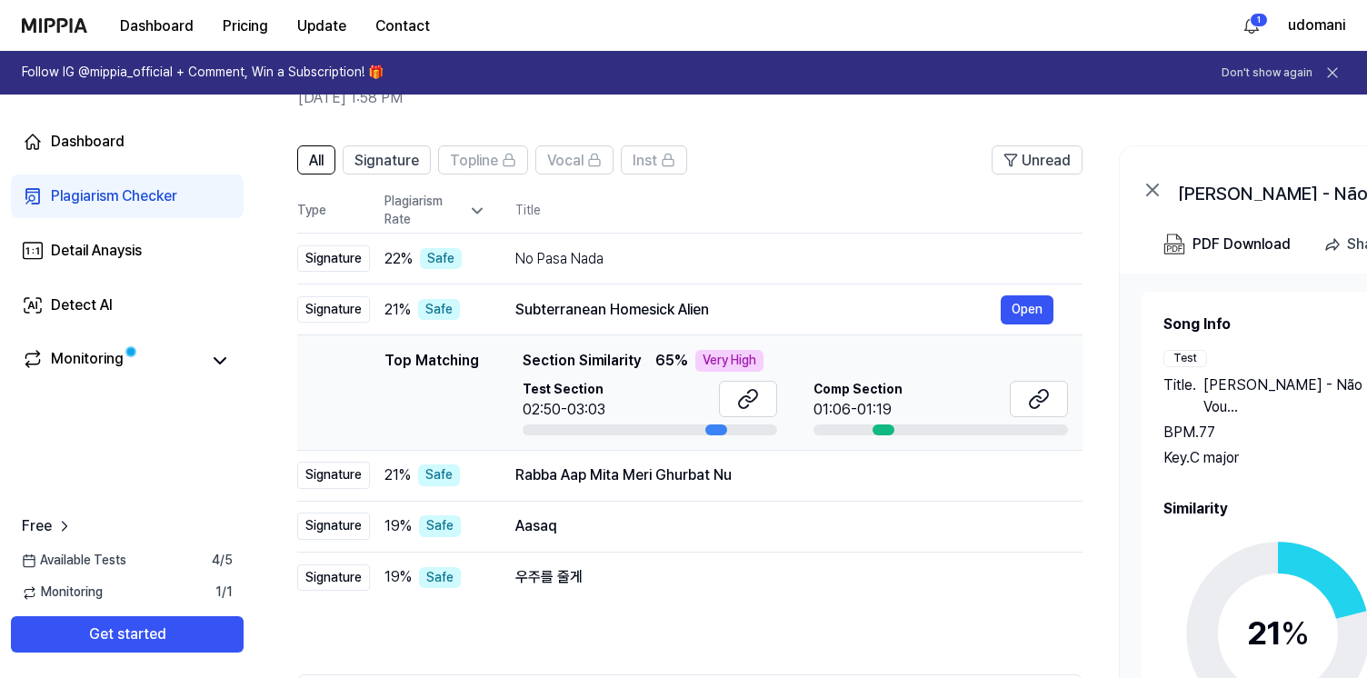
scroll to position [93, 0]
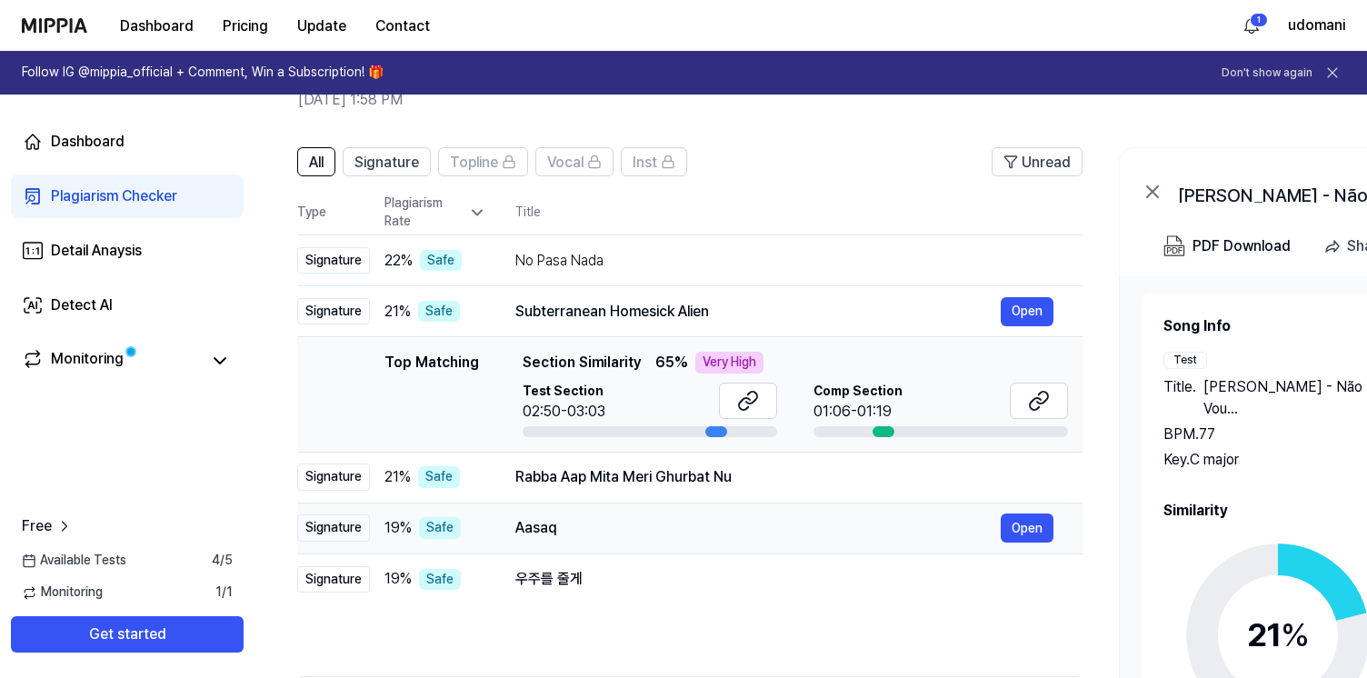
click at [881, 507] on td "Aasaq Open" at bounding box center [784, 528] width 596 height 51
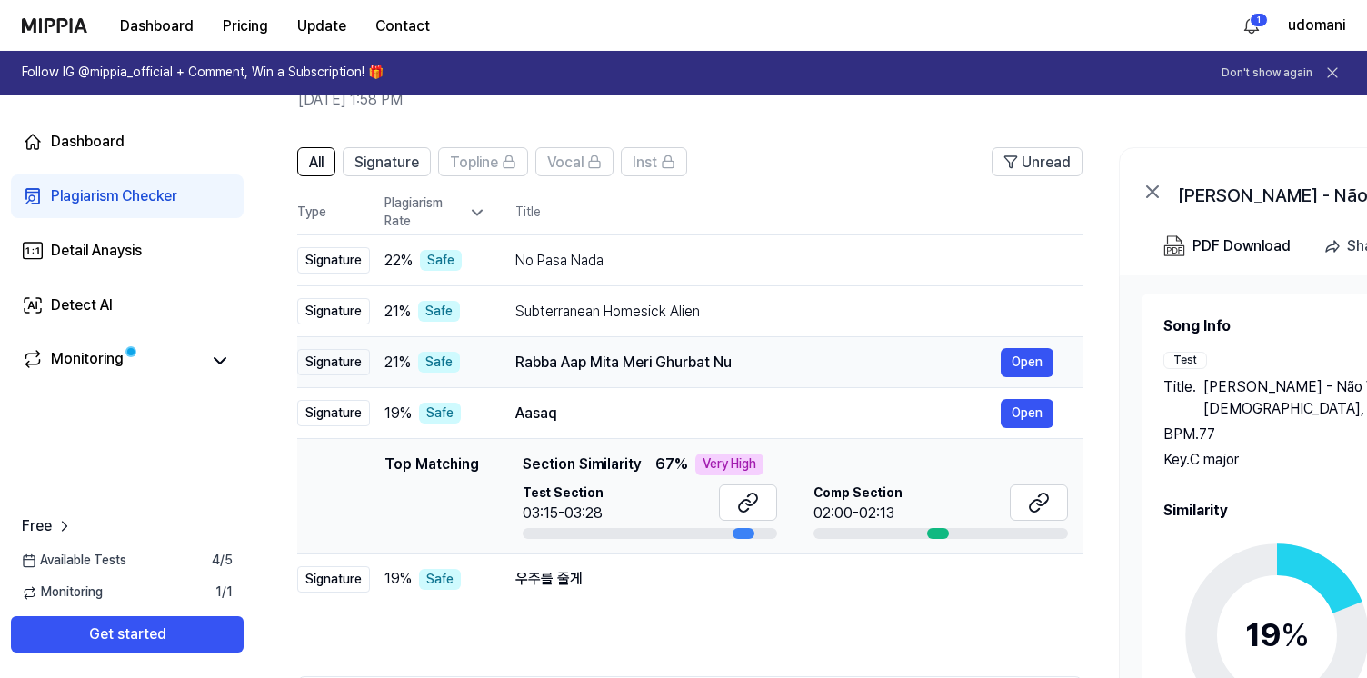
click at [849, 369] on div "Rabba Aap Mita Meri Ghurbat Nu" at bounding box center [757, 363] width 485 height 22
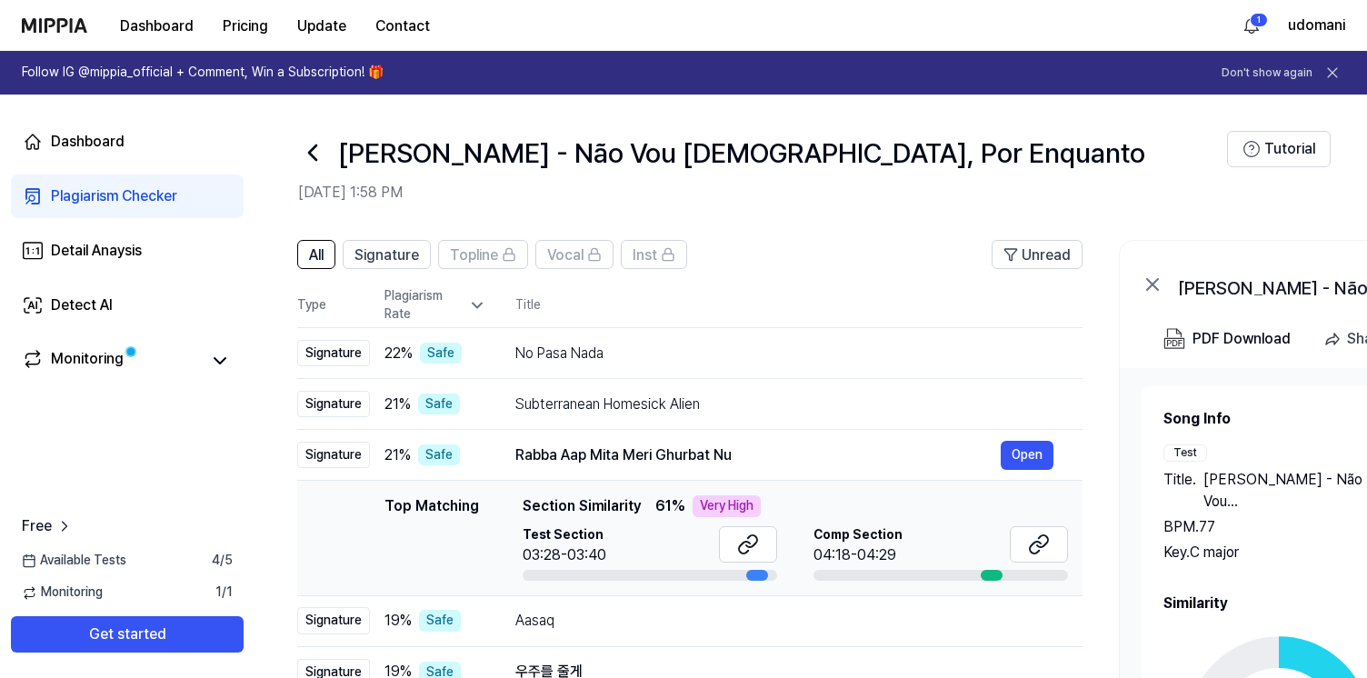
scroll to position [282, 0]
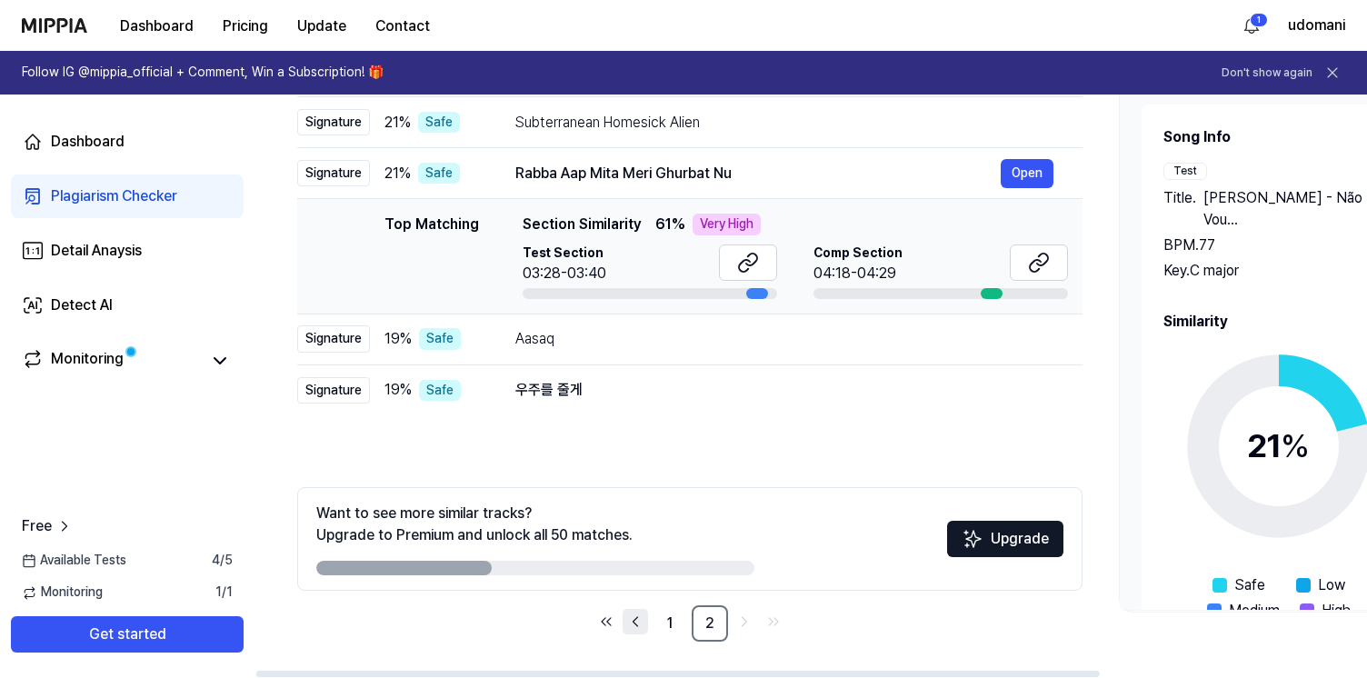
click at [636, 619] on icon "Go to previous page" at bounding box center [635, 622] width 18 height 22
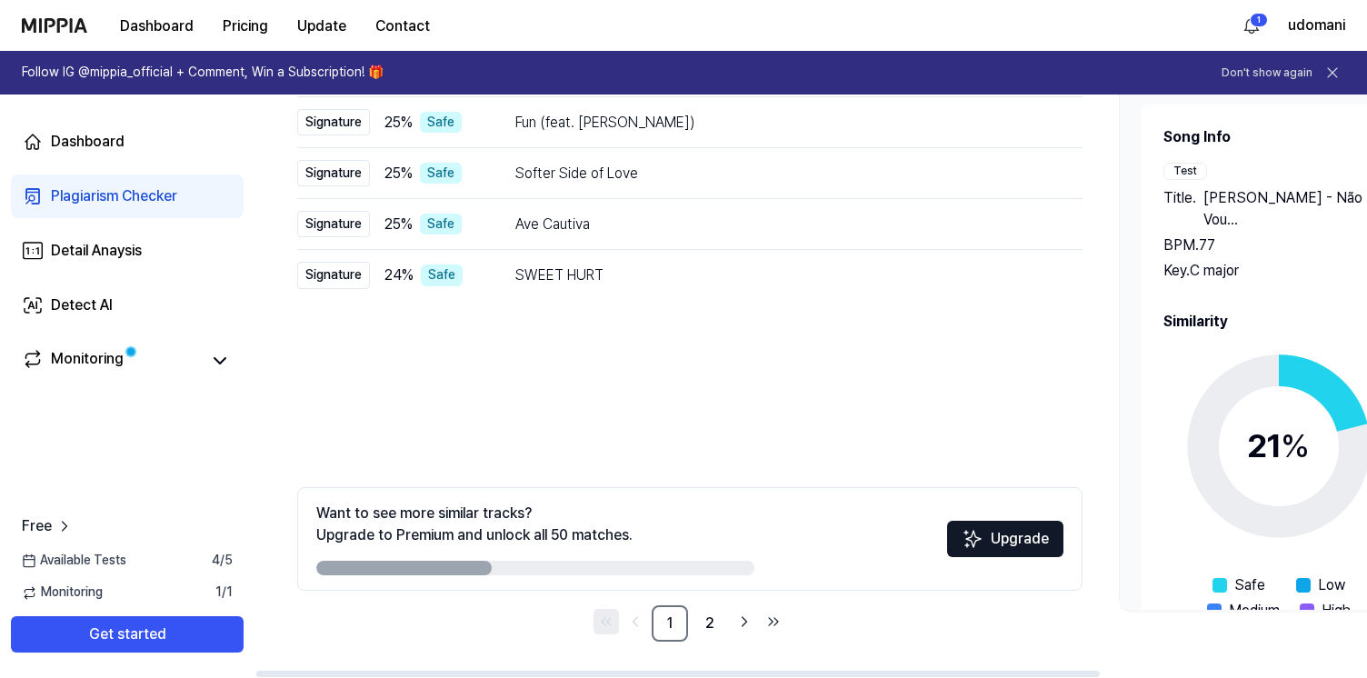
click at [605, 623] on icon "Go to first page" at bounding box center [606, 622] width 18 height 22
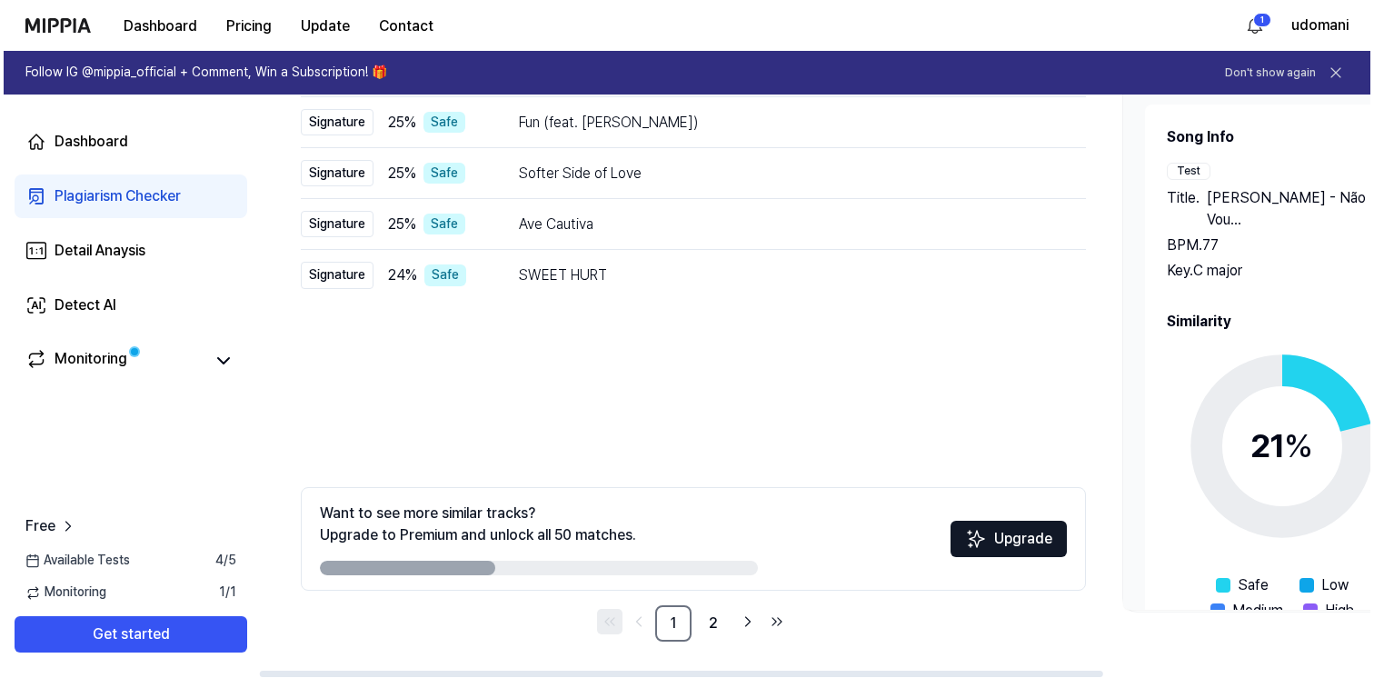
scroll to position [0, 0]
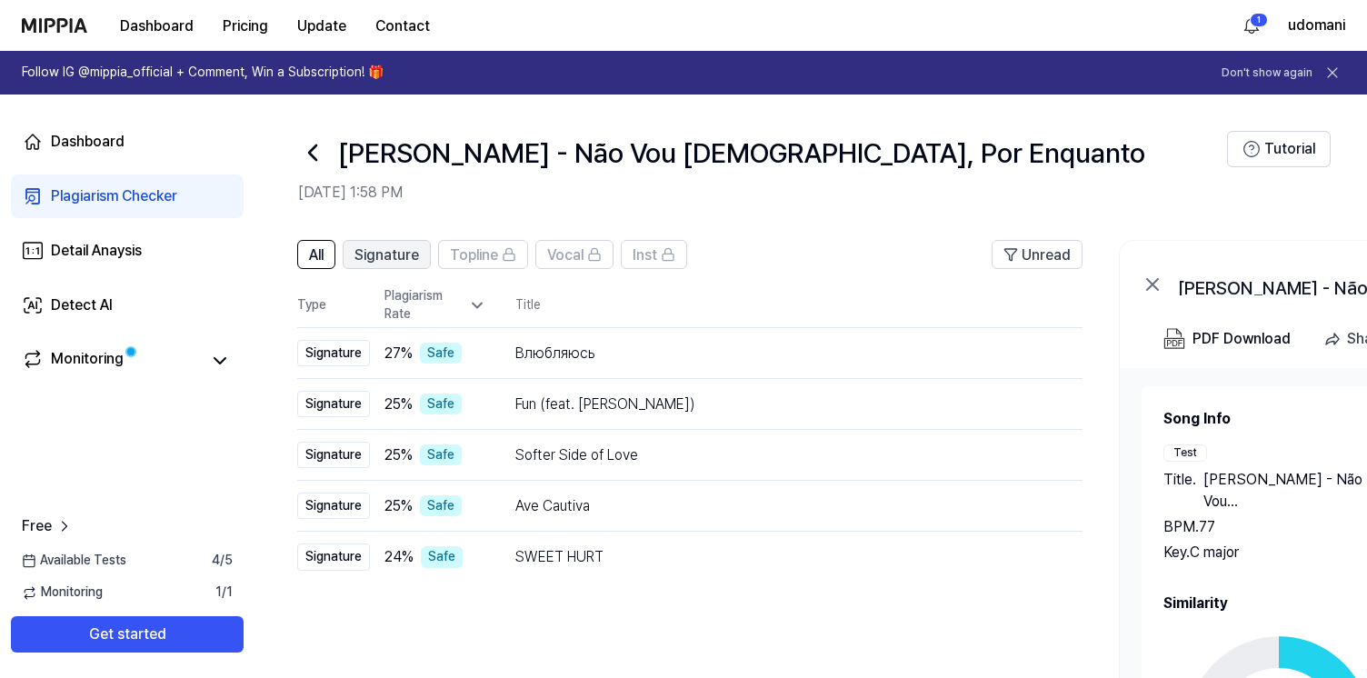
click at [413, 257] on span "Signature" at bounding box center [386, 255] width 65 height 22
click at [316, 251] on span "All" at bounding box center [316, 255] width 15 height 22
click at [117, 362] on div "Monitoring" at bounding box center [87, 360] width 73 height 25
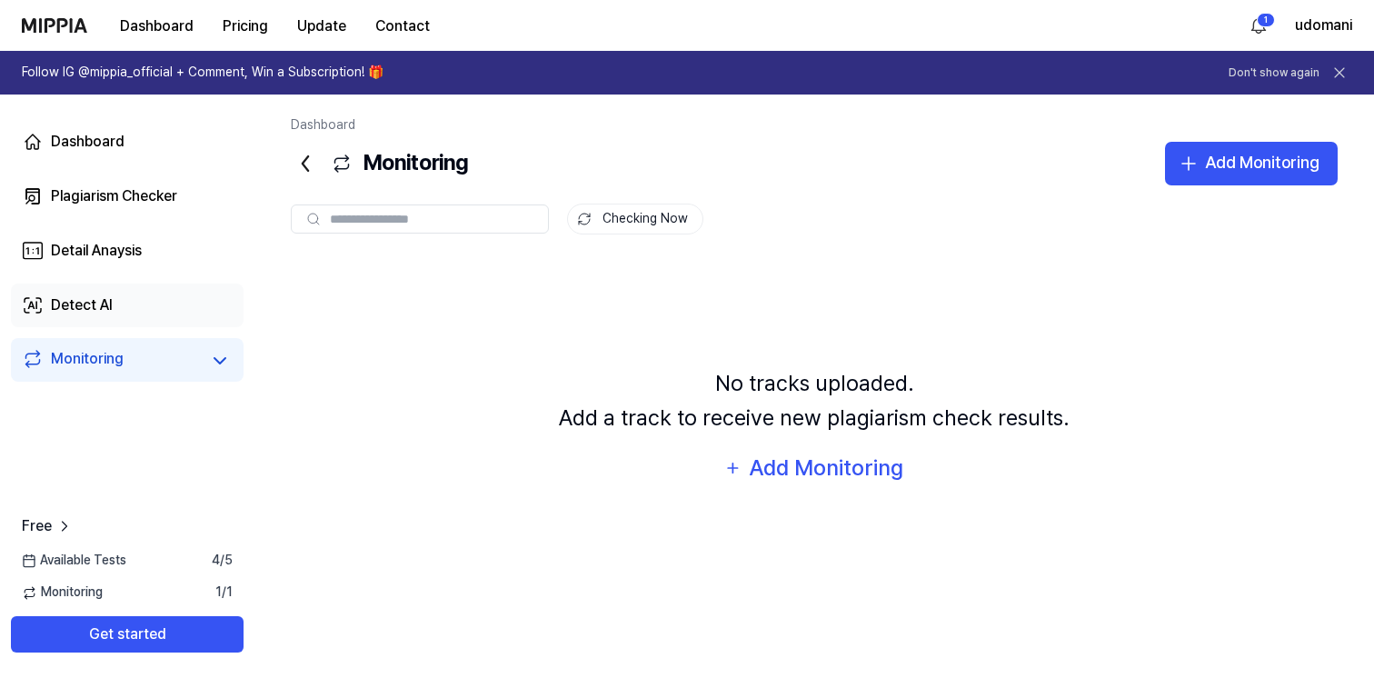
click at [111, 305] on div "Detect AI" at bounding box center [82, 305] width 62 height 22
click at [119, 256] on div "Detail Anaysis" at bounding box center [96, 251] width 91 height 22
click at [138, 237] on link "Detail Anaysis" at bounding box center [127, 251] width 233 height 44
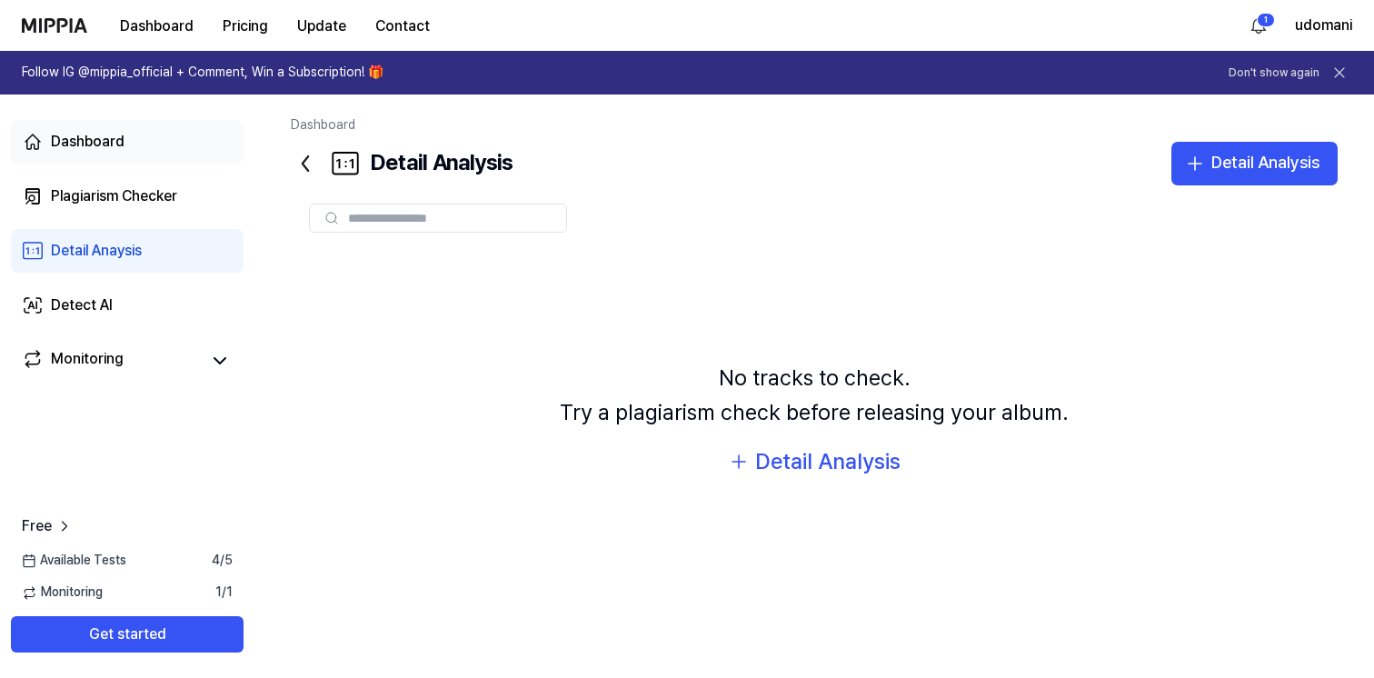
click at [114, 154] on link "Dashboard" at bounding box center [127, 142] width 233 height 44
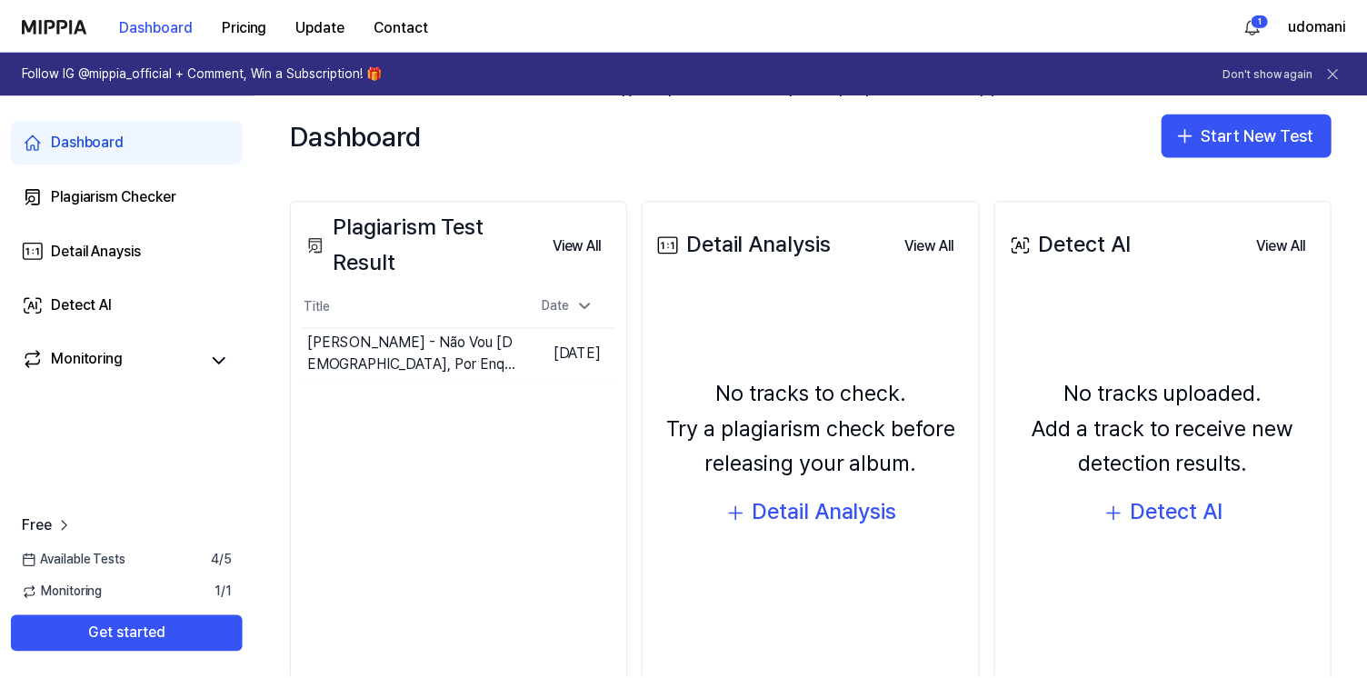
scroll to position [229, 0]
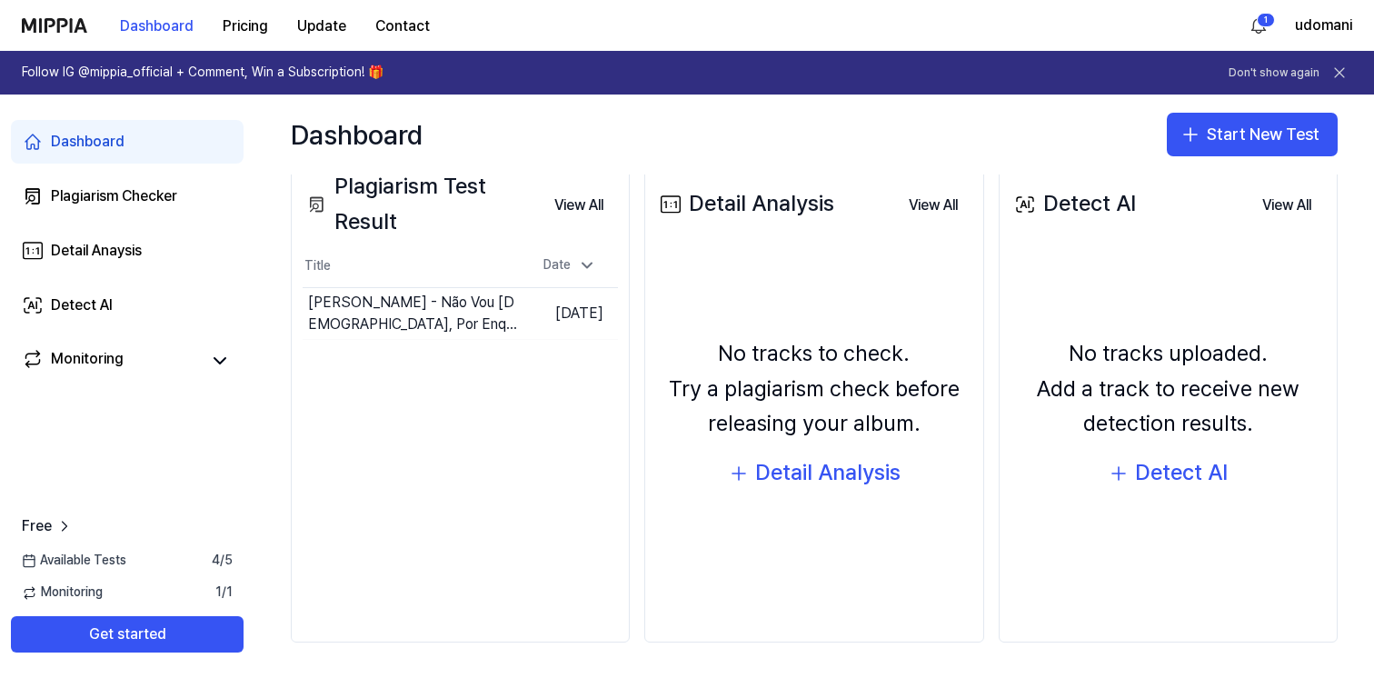
click at [367, 275] on th "Title" at bounding box center [412, 266] width 219 height 44
click at [376, 318] on div "Pélico - Não Vou Te Deixar, Por Enquanto" at bounding box center [361, 314] width 107 height 44
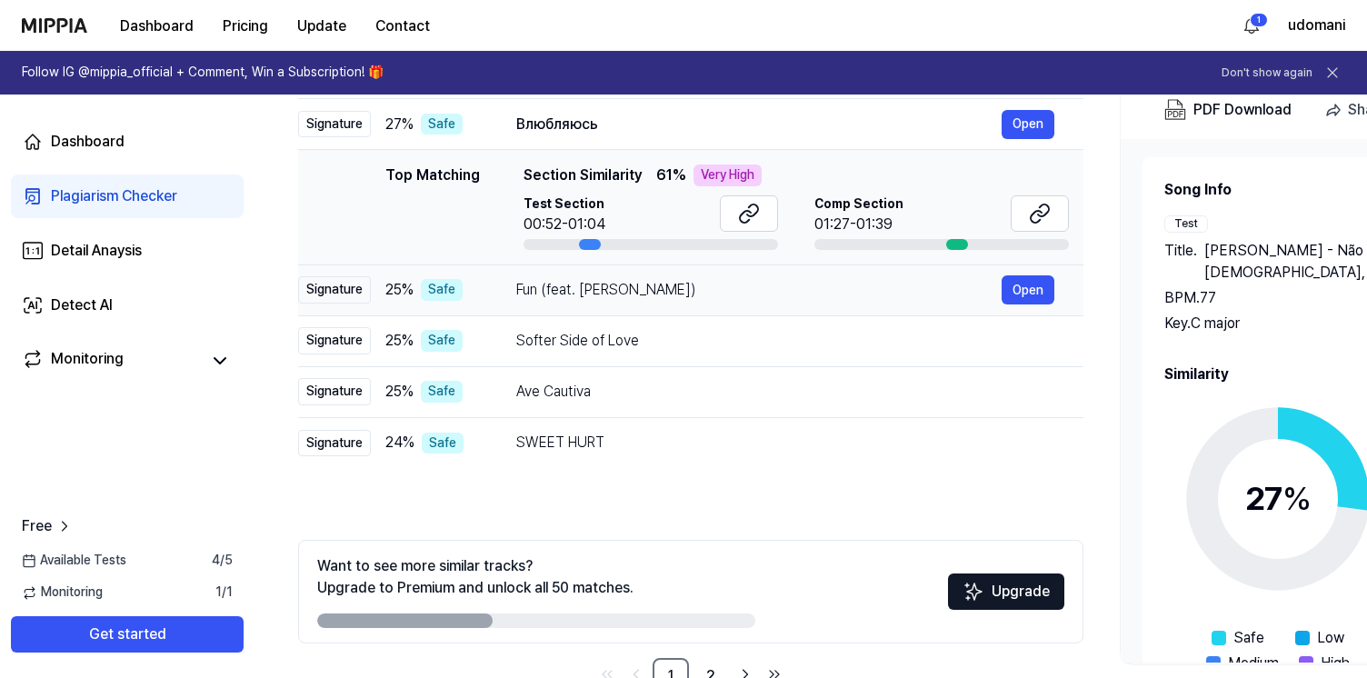
click at [601, 311] on td "Fun (feat. Tove Lo) Open" at bounding box center [785, 289] width 596 height 51
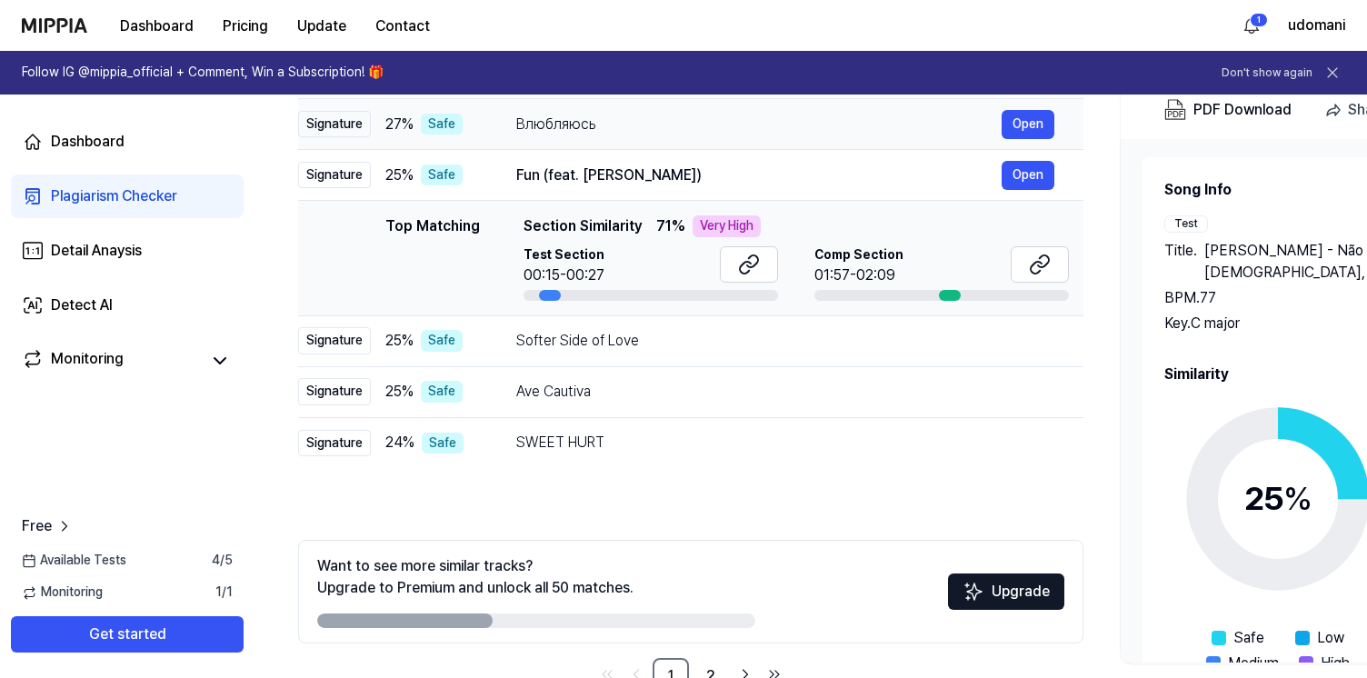
click at [585, 127] on div "Влюбляюсь" at bounding box center [758, 125] width 485 height 22
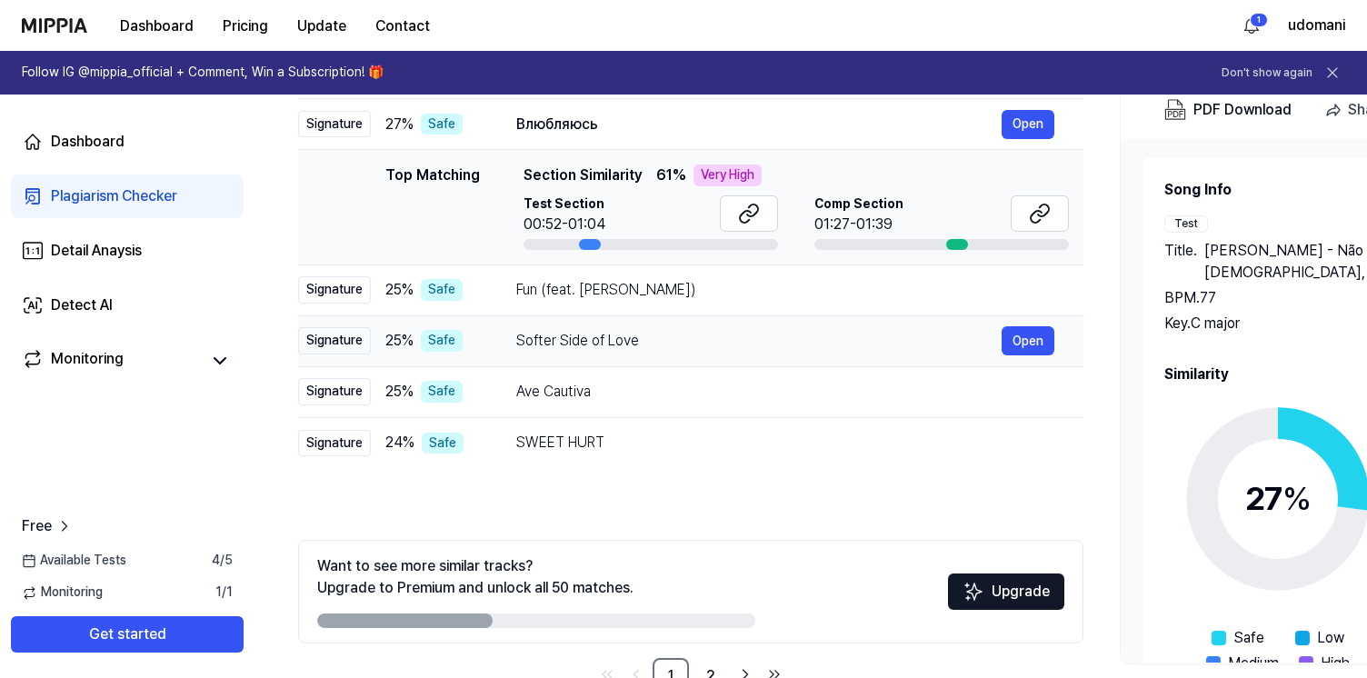
click at [606, 345] on div "Softer Side of Love" at bounding box center [758, 341] width 485 height 22
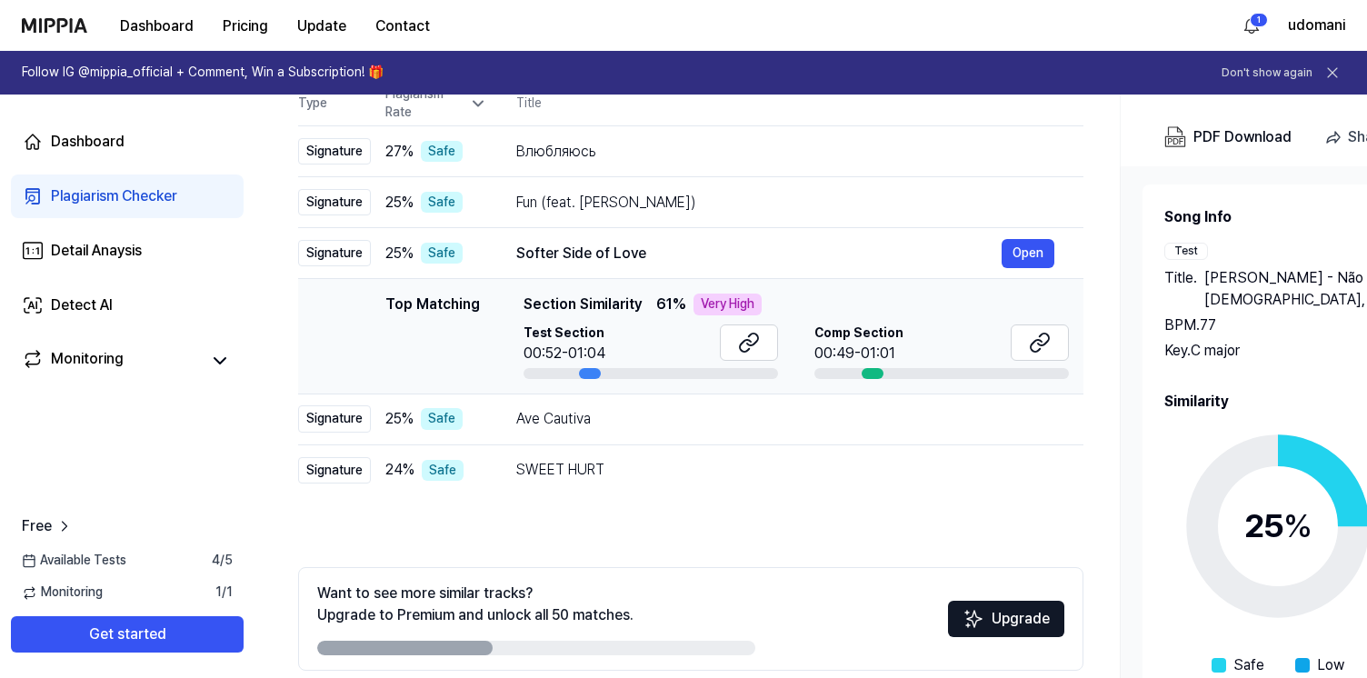
scroll to position [179, 0]
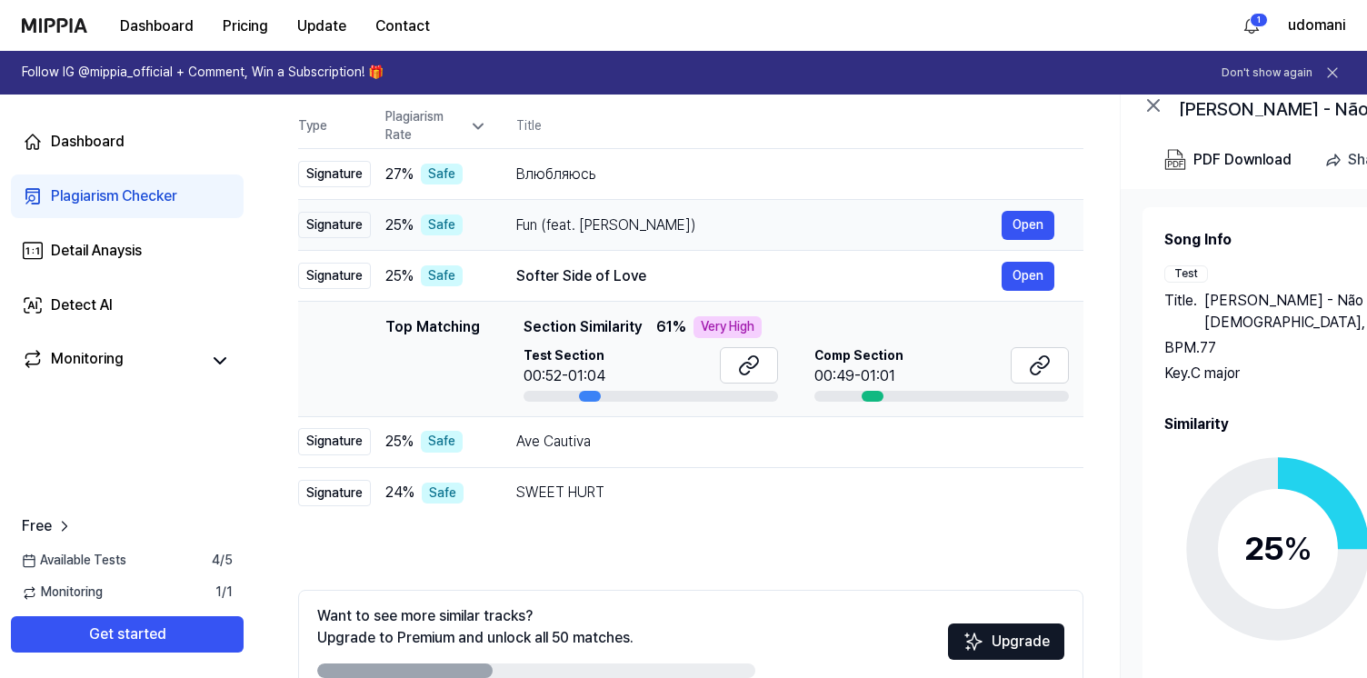
click at [583, 233] on div "Fun (feat. Tove Lo)" at bounding box center [758, 225] width 485 height 22
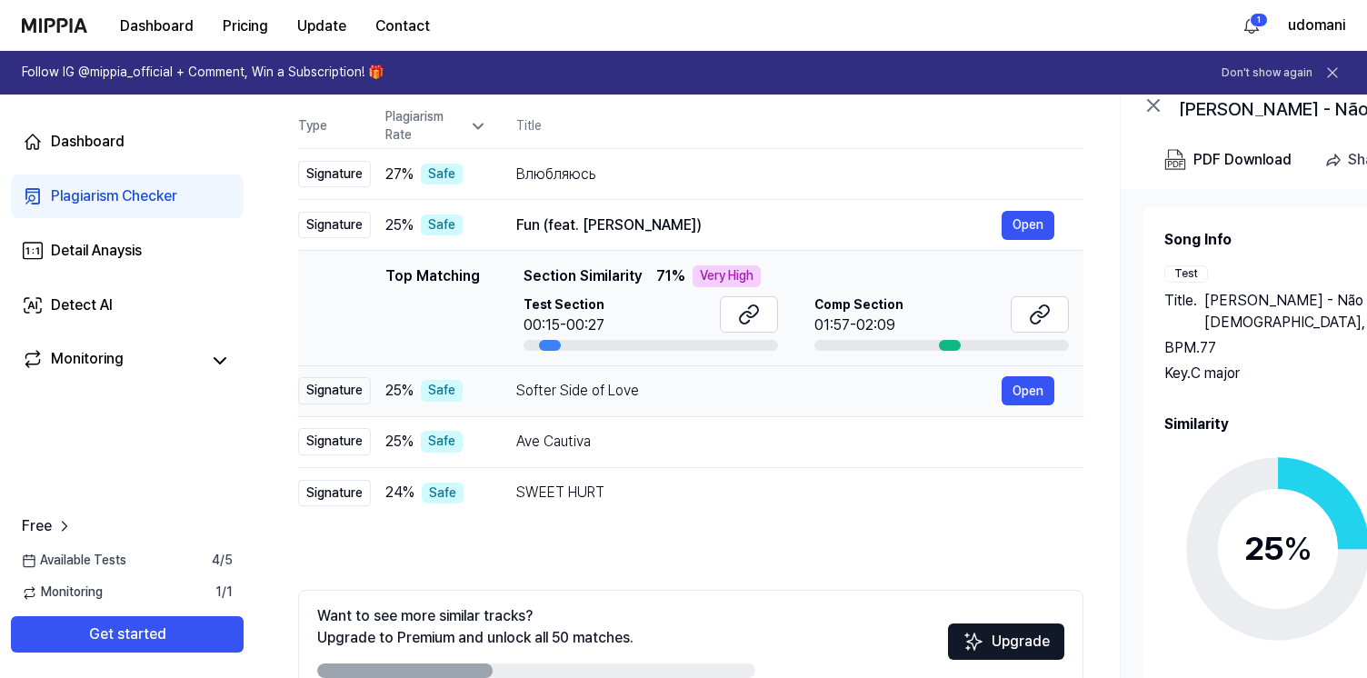
click at [631, 413] on td "Softer Side of Love Open" at bounding box center [785, 390] width 596 height 51
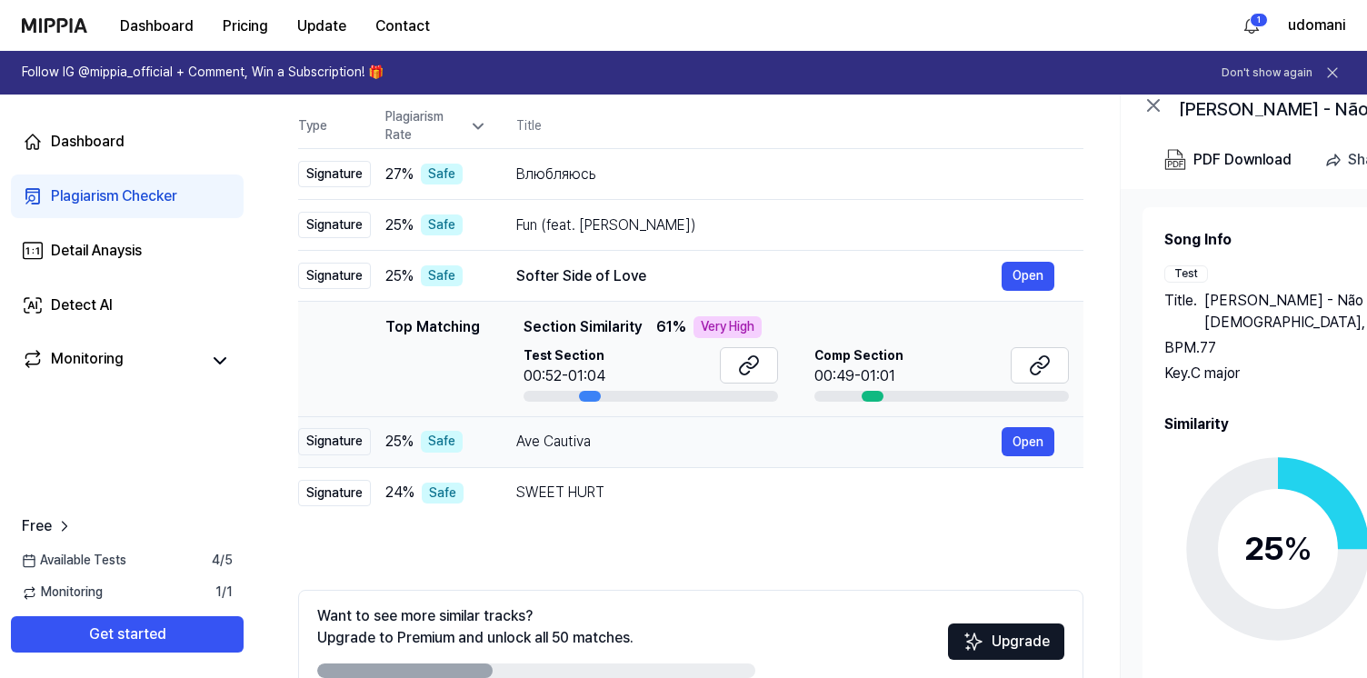
click at [623, 463] on td "Ave Cautiva Open" at bounding box center [785, 441] width 596 height 51
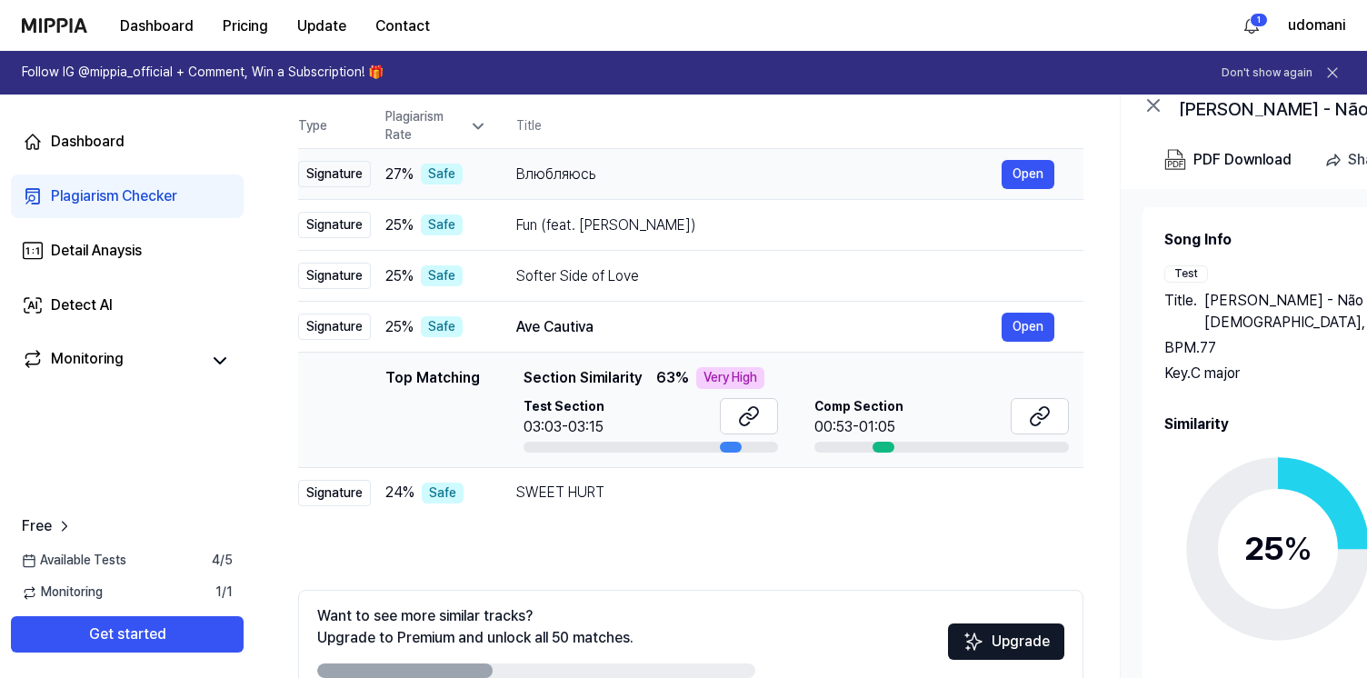
click at [625, 170] on div "Влюбляюсь" at bounding box center [758, 175] width 485 height 22
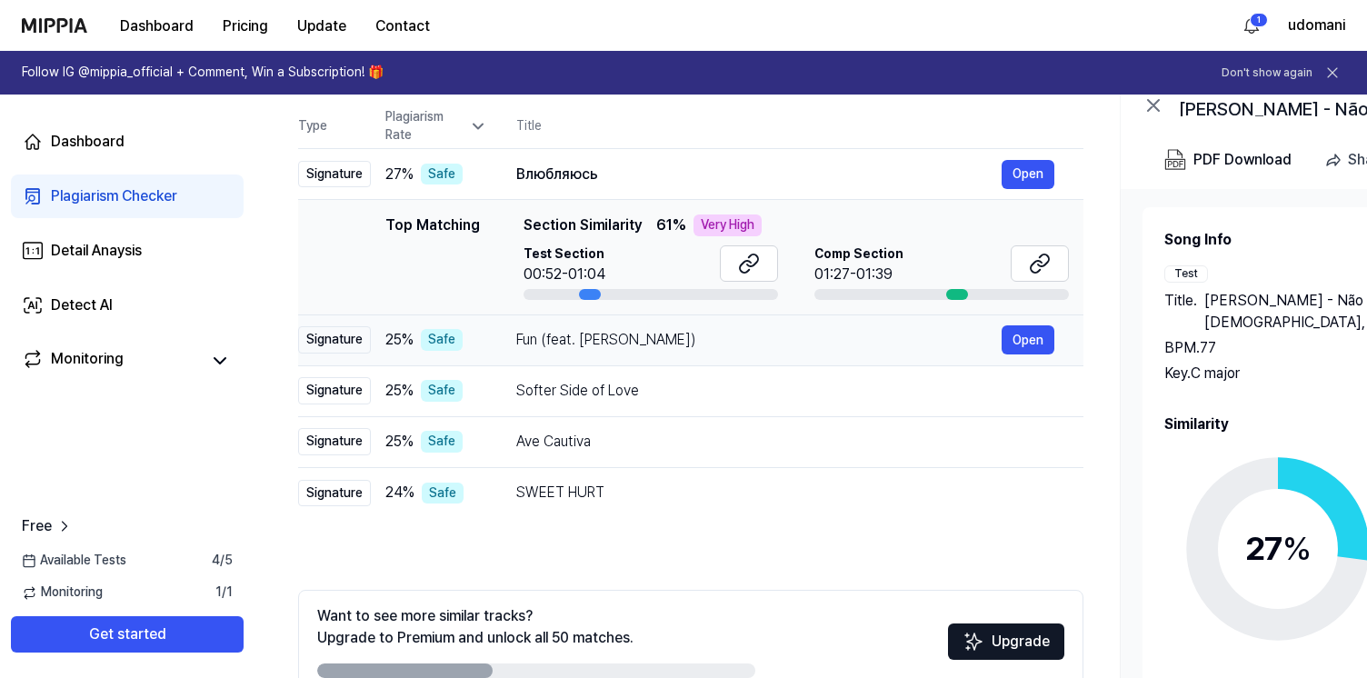
click at [631, 355] on td "Fun (feat. Tove Lo) Open" at bounding box center [785, 339] width 596 height 51
